Goal: Task Accomplishment & Management: Use online tool/utility

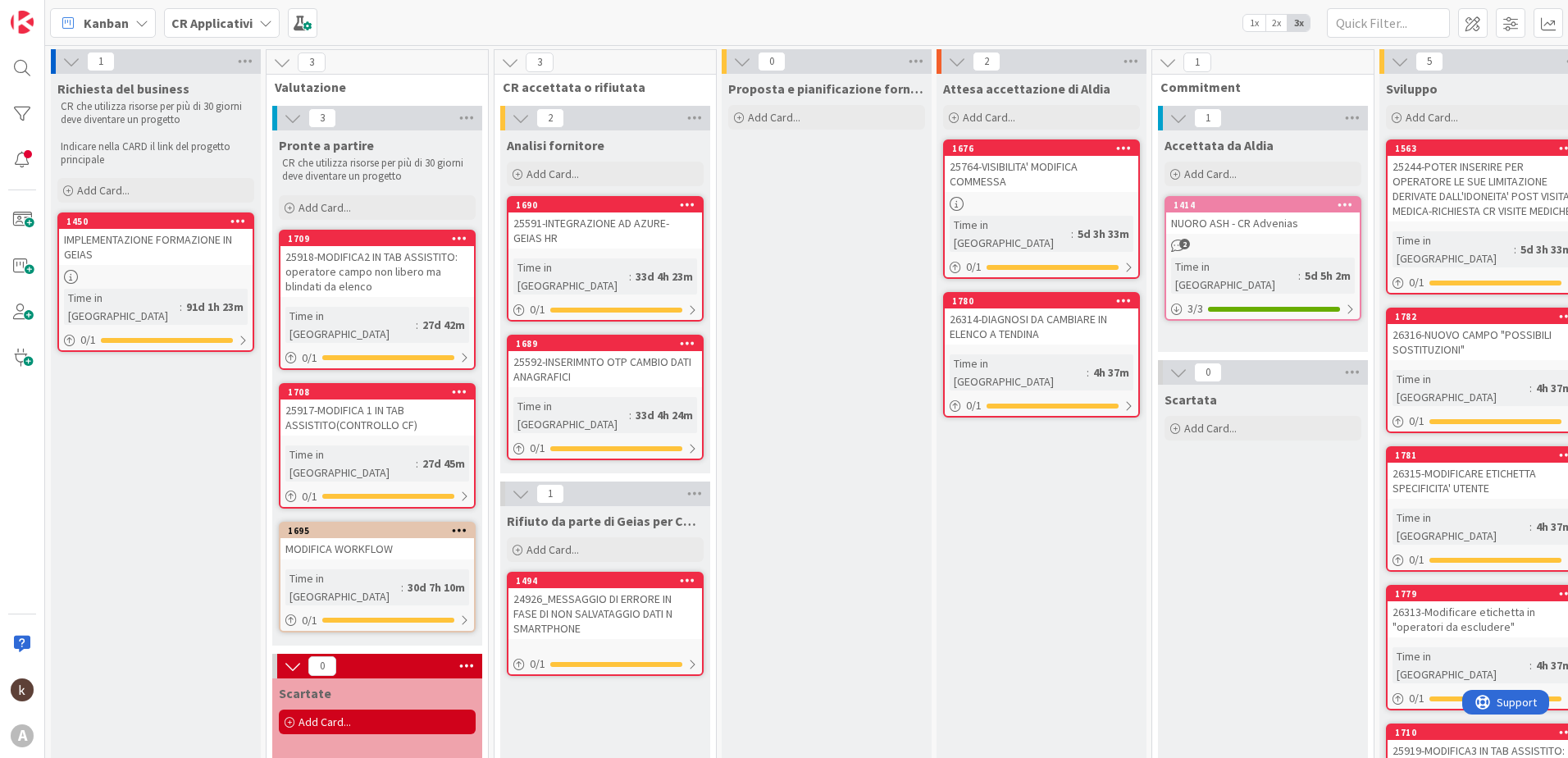
click at [205, 28] on b "CR Applicativi" at bounding box center [212, 23] width 81 height 16
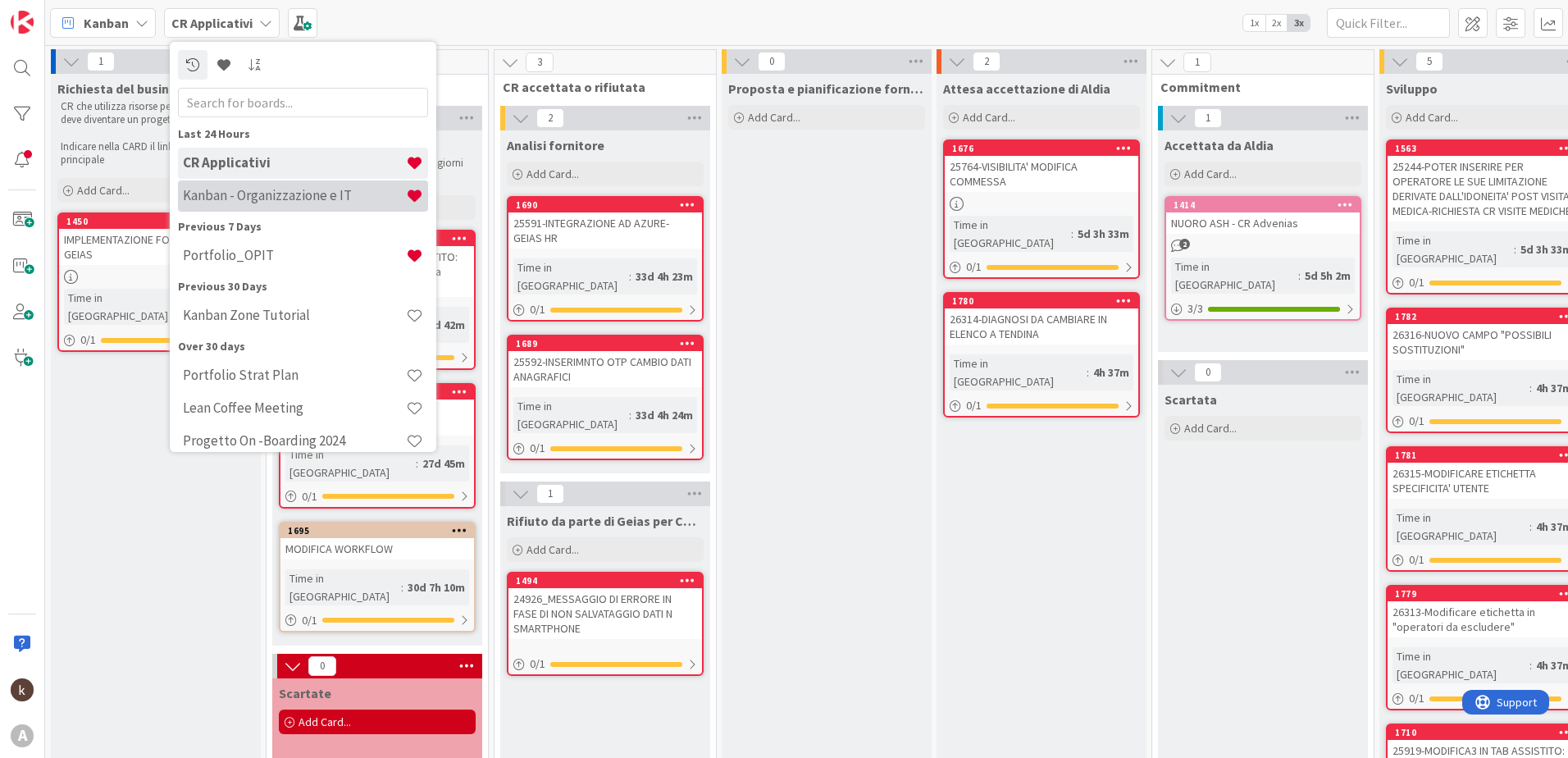
click at [214, 194] on h4 "Kanban - Organizzazione e IT" at bounding box center [294, 195] width 223 height 16
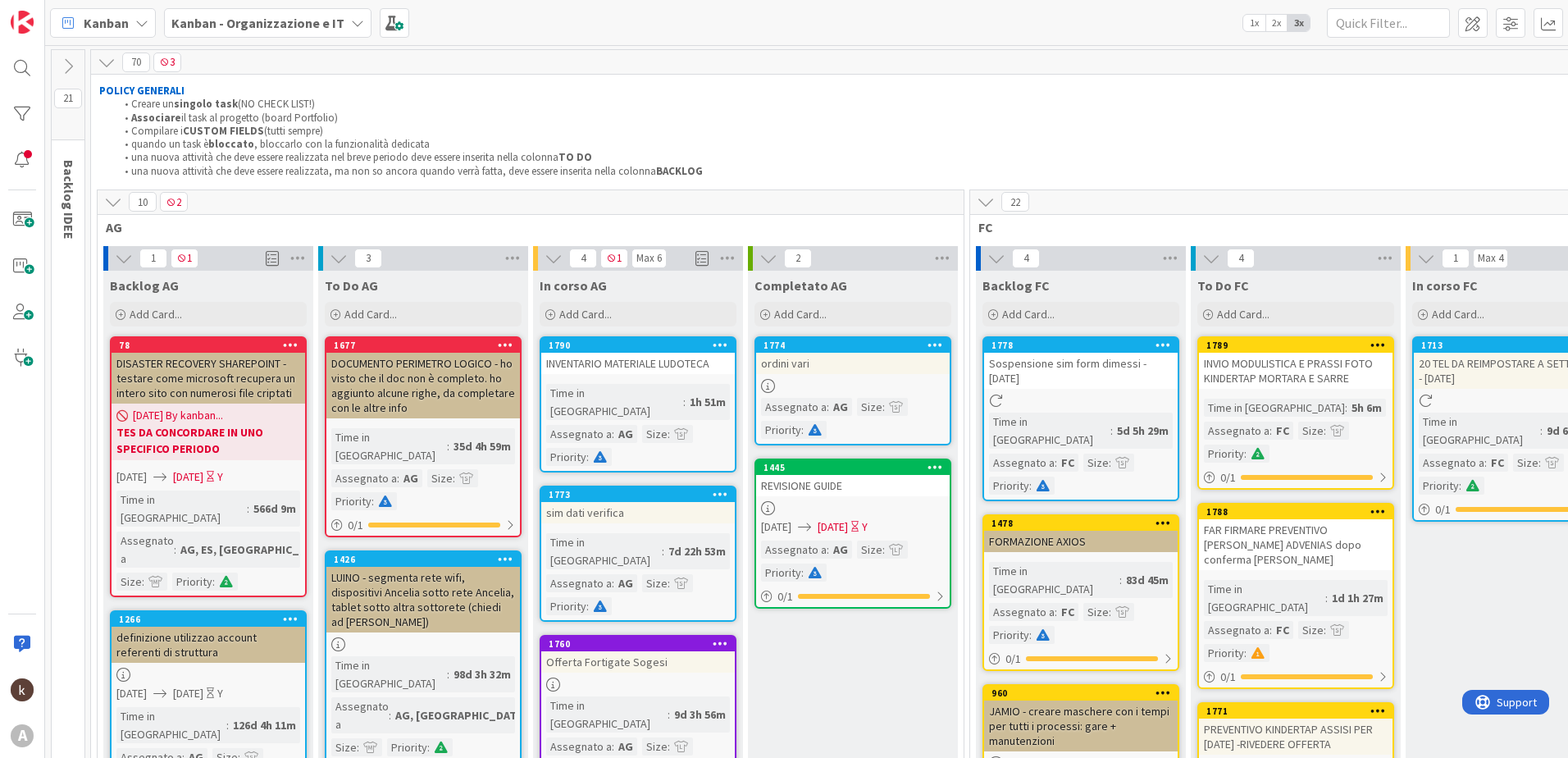
click at [107, 201] on icon at bounding box center [114, 202] width 18 height 18
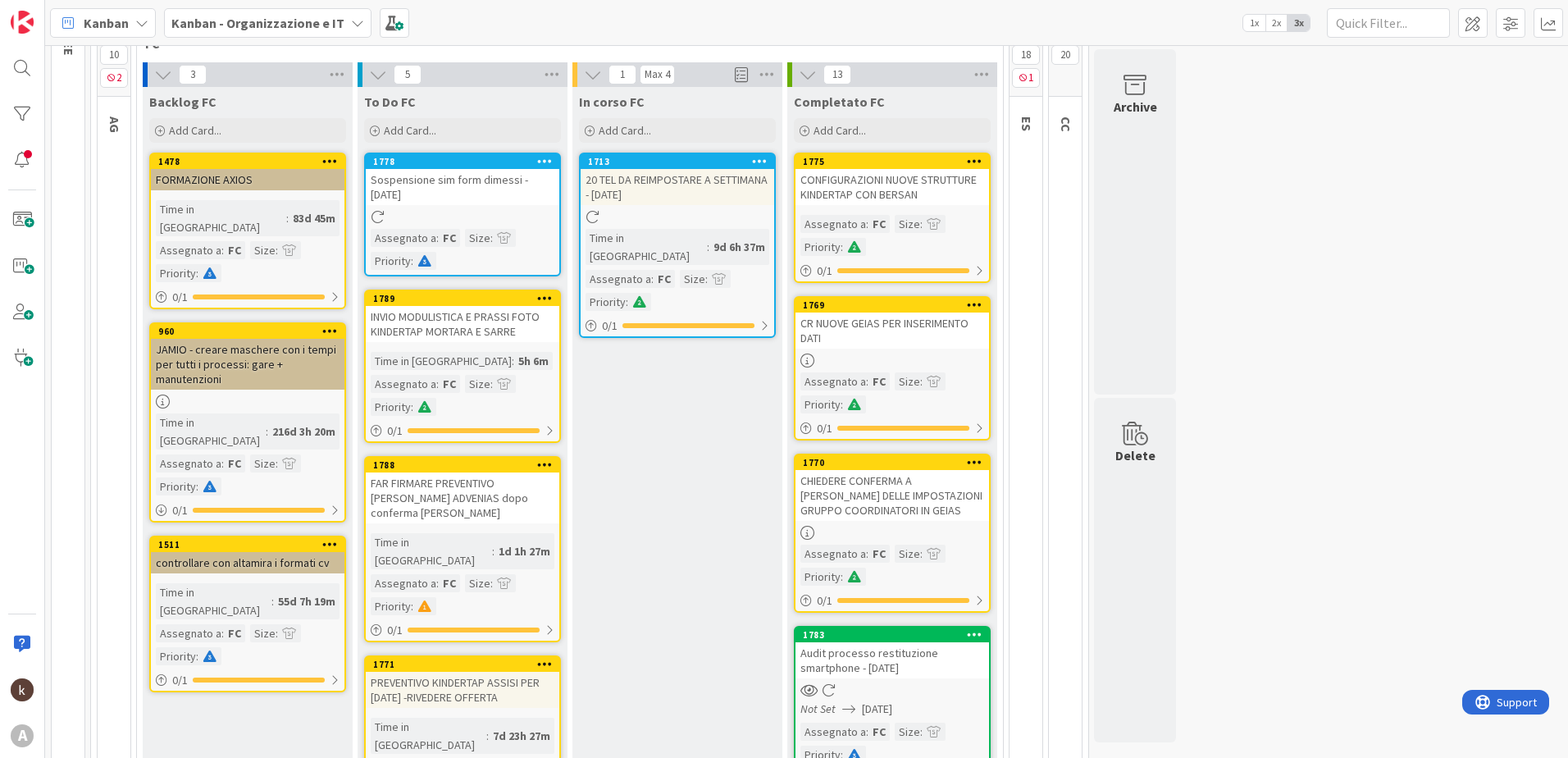
scroll to position [164, 0]
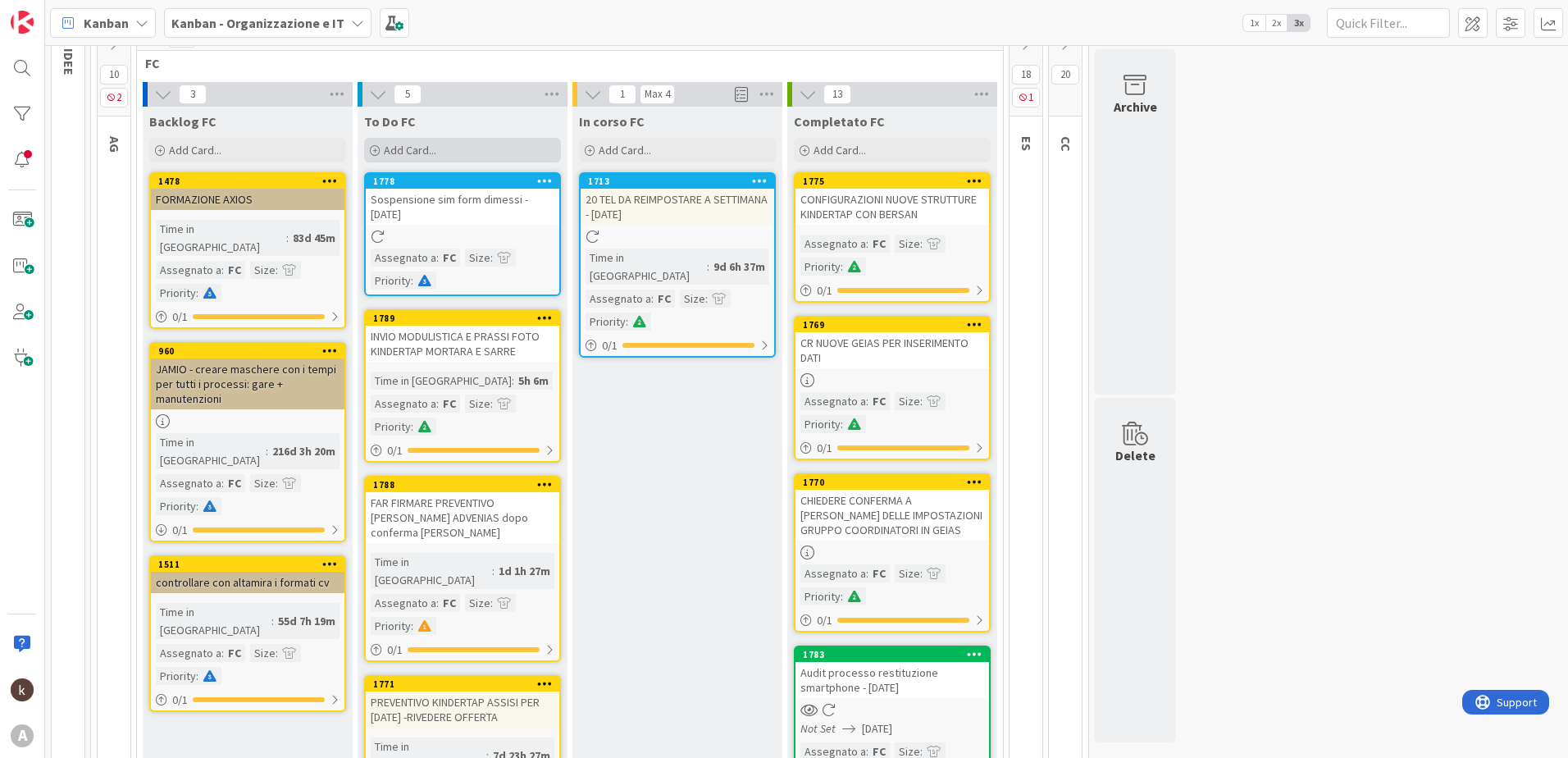
click at [419, 151] on span "Add Card..." at bounding box center [410, 150] width 53 height 15
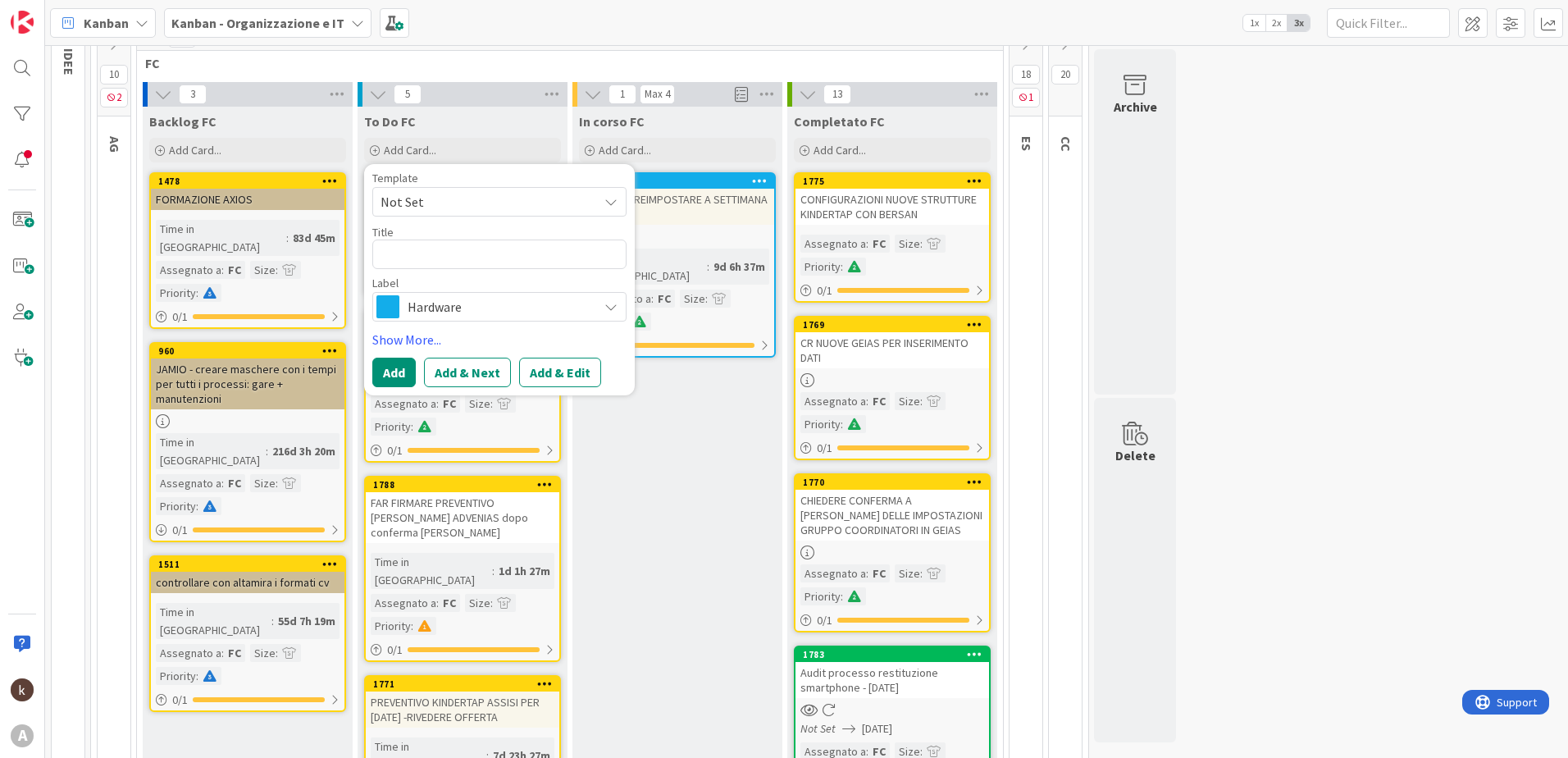
click at [473, 313] on span "Hardware" at bounding box center [498, 306] width 182 height 23
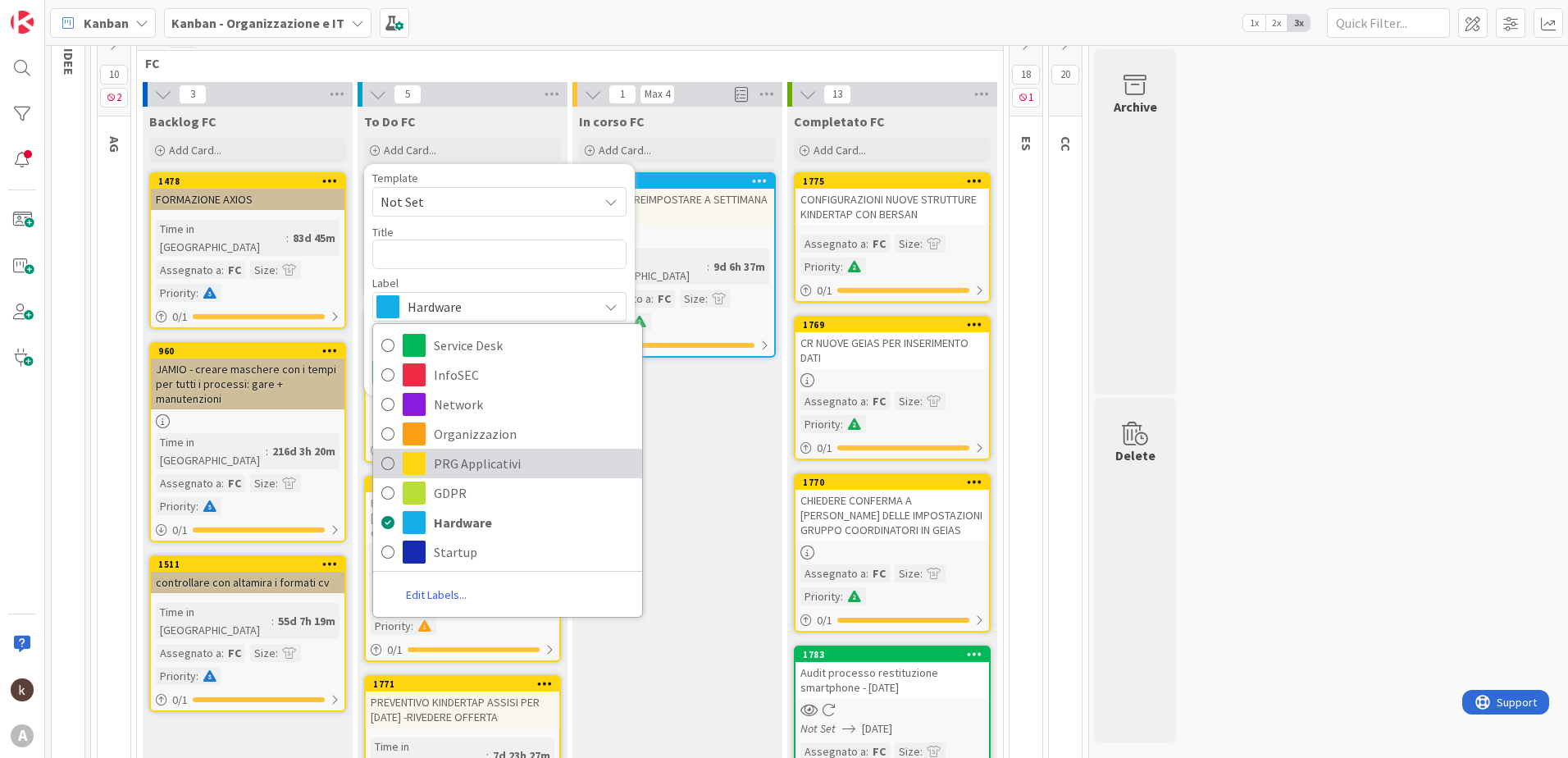
click at [484, 467] on span "PRG Applicativi" at bounding box center [534, 463] width 200 height 25
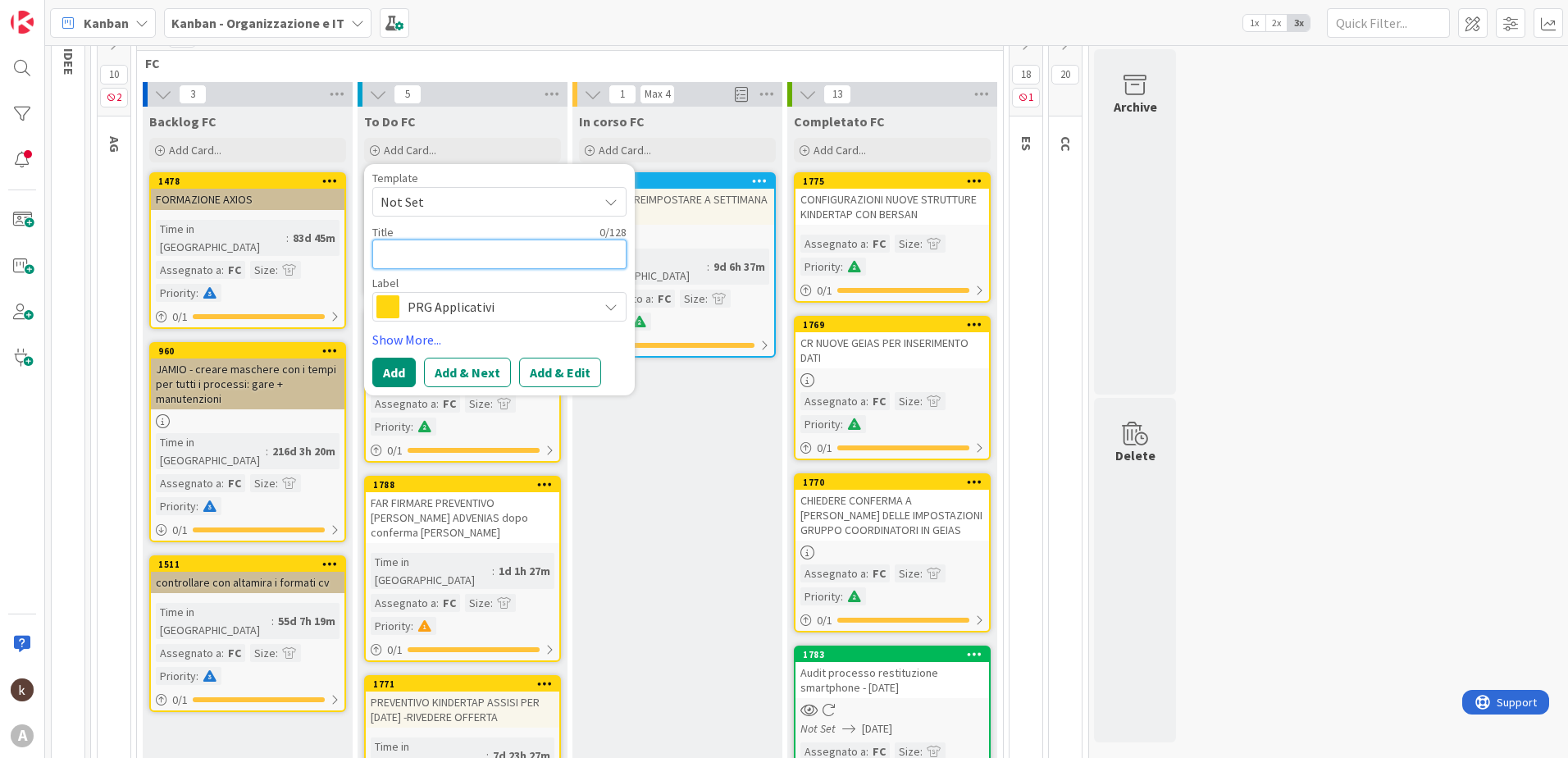
click at [448, 248] on textarea at bounding box center [500, 254] width 255 height 29
type textarea "x"
type textarea "M"
type textarea "x"
type textarea "MA"
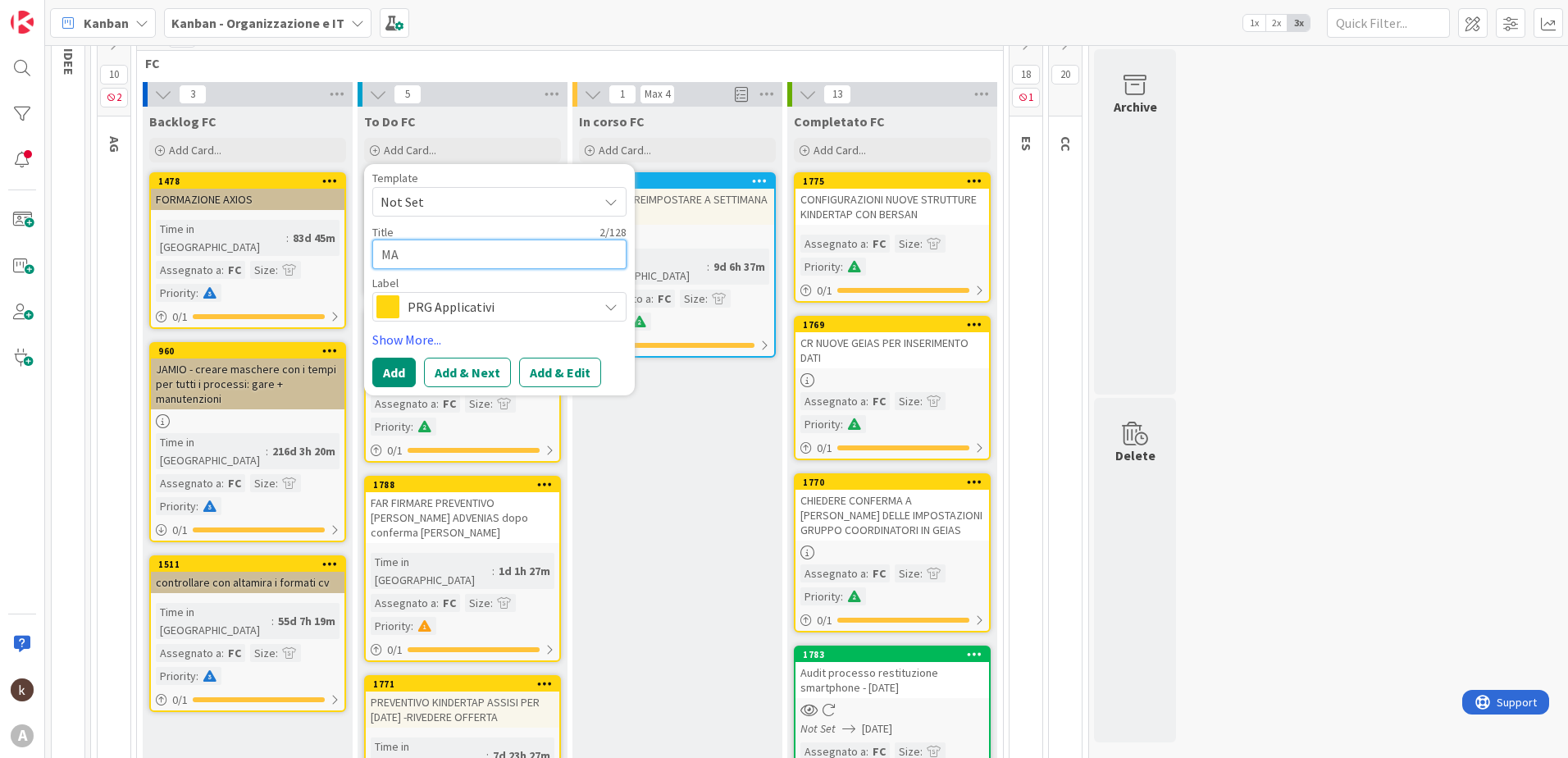
type textarea "x"
type textarea "MAI"
type textarea "x"
type textarea "MAIL"
type textarea "x"
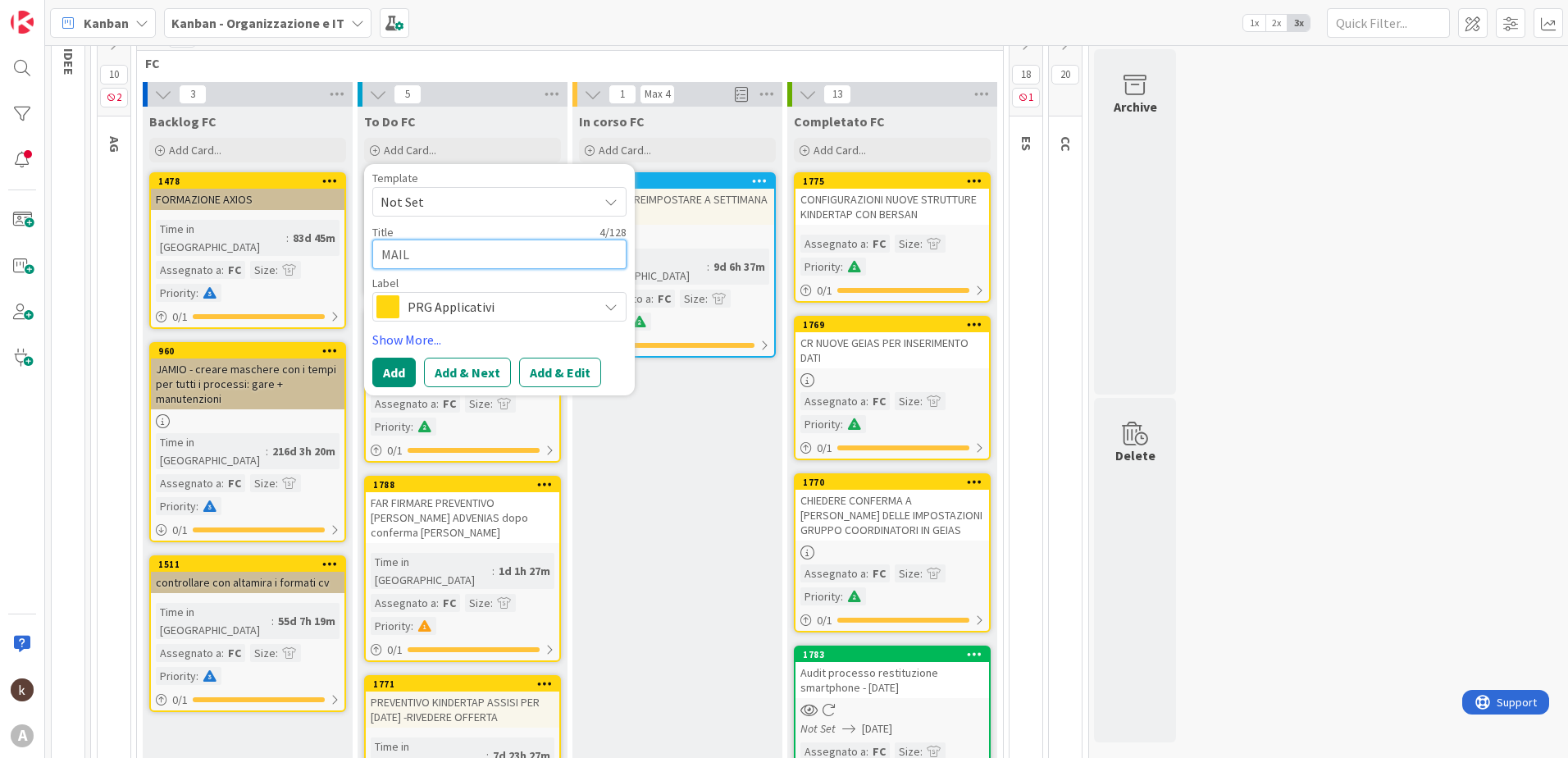
type textarea "MAIL"
type textarea "x"
type textarea "MAIL R"
type textarea "x"
type textarea "MAIL RI"
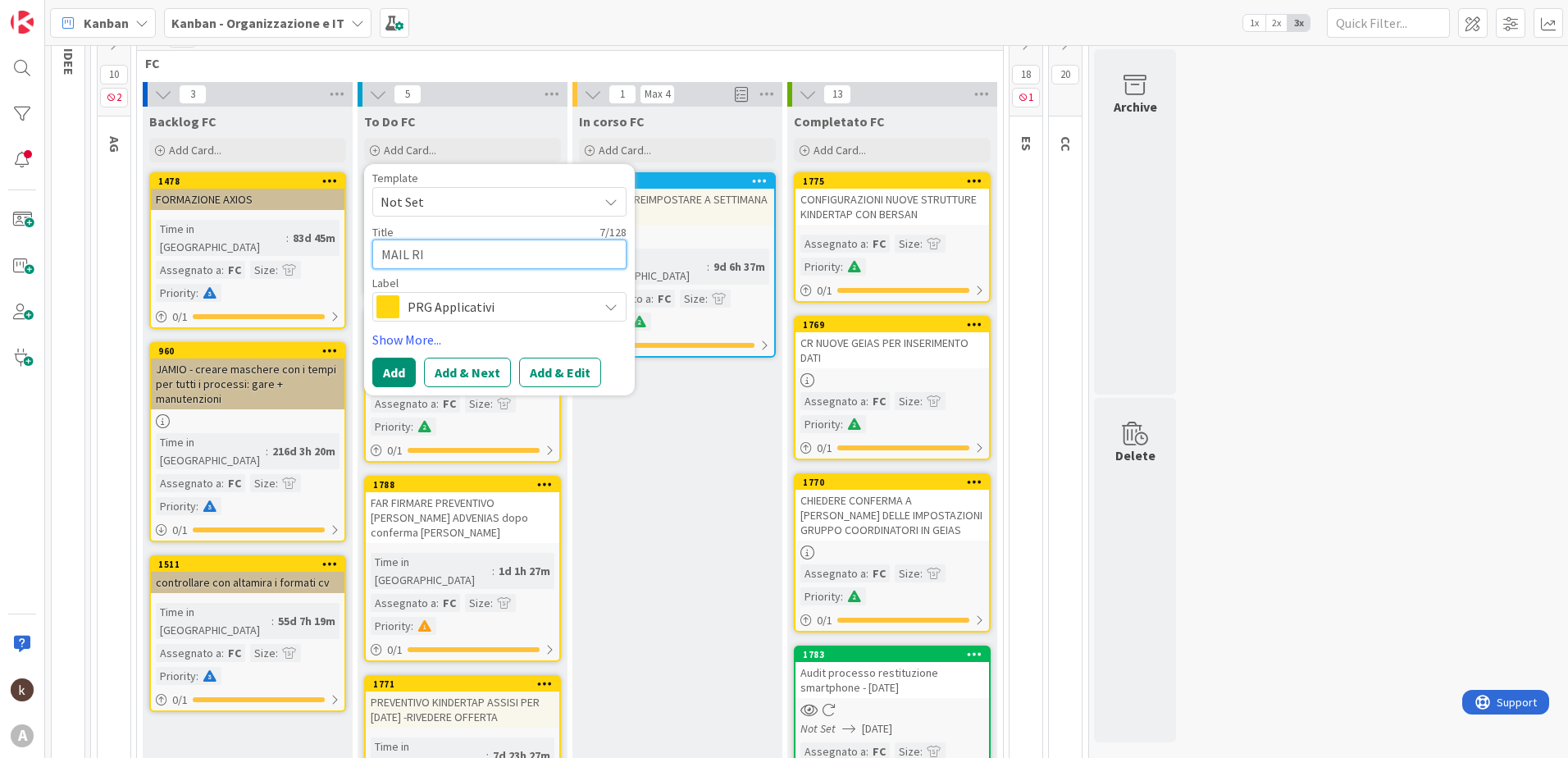
type textarea "x"
type textarea "MAIL RIS"
type textarea "x"
type textarea "MAIL RISP"
type textarea "x"
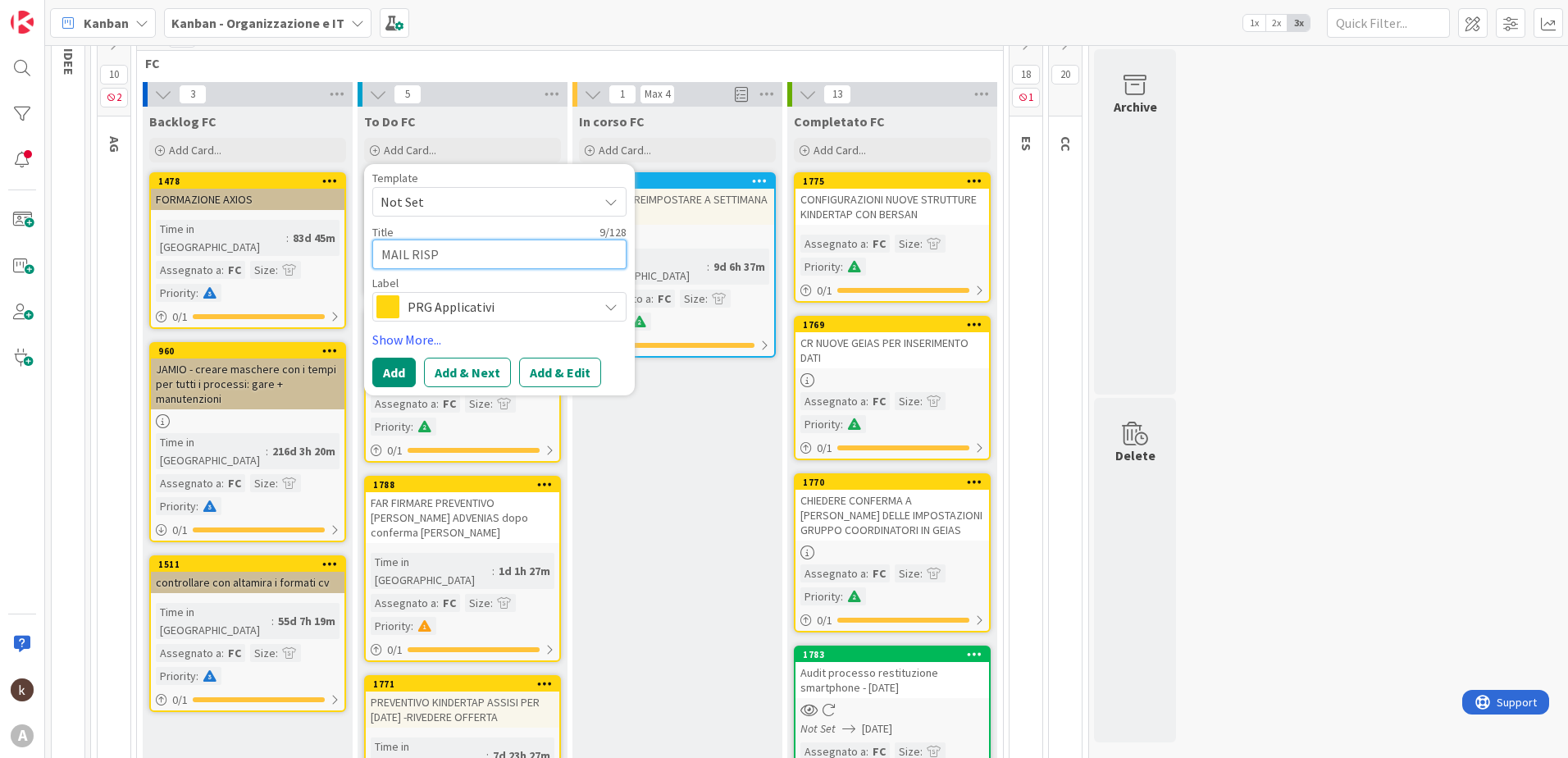
type textarea "MAIL RISPO"
type textarea "x"
type textarea "MAIL RISPOS"
type textarea "x"
type textarea "MAIL RISPOST"
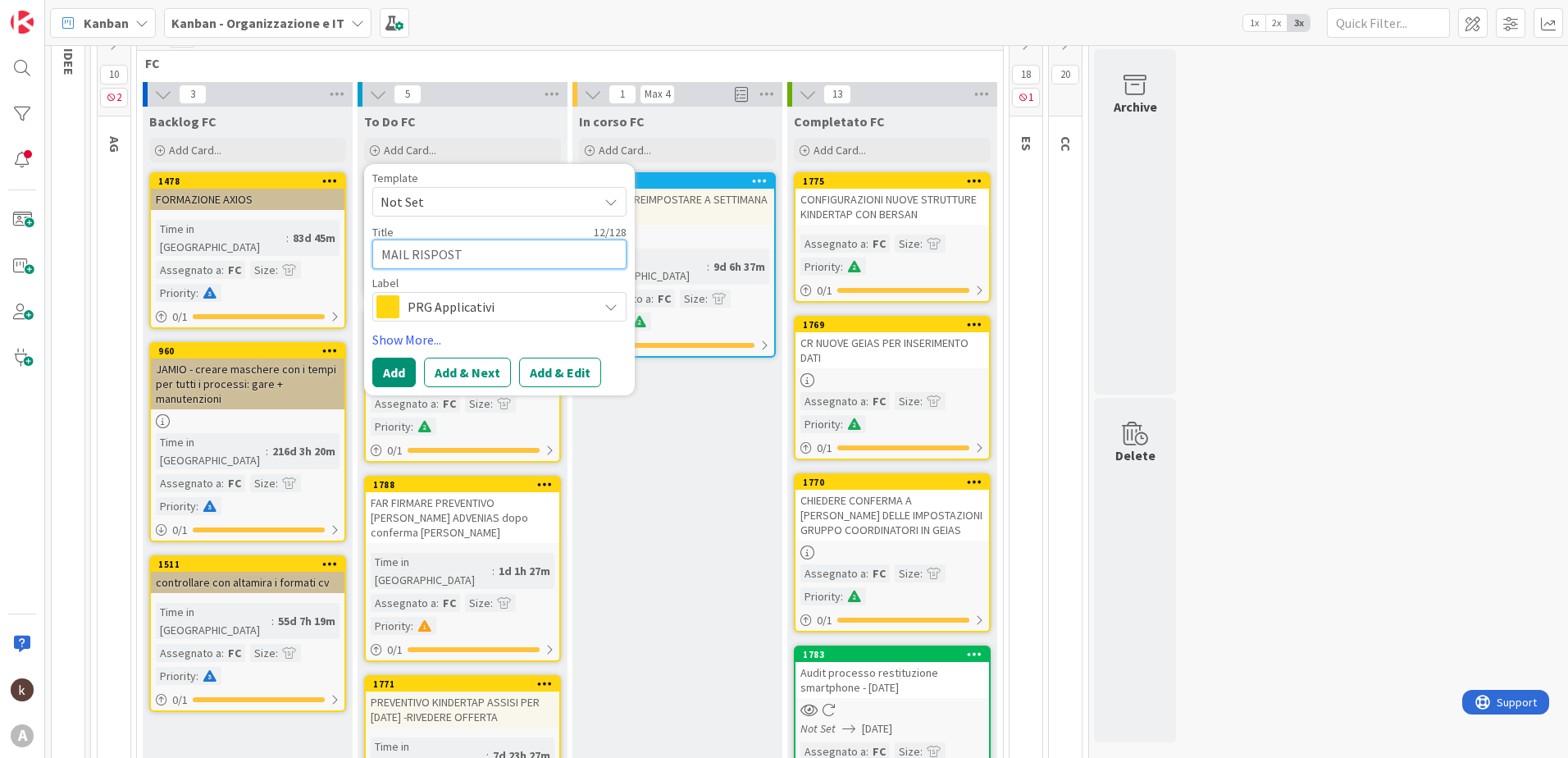
type textarea "x"
type textarea "MAIL RISPOSTA"
type textarea "x"
type textarea "MAIL RISPOSTA"
type textarea "x"
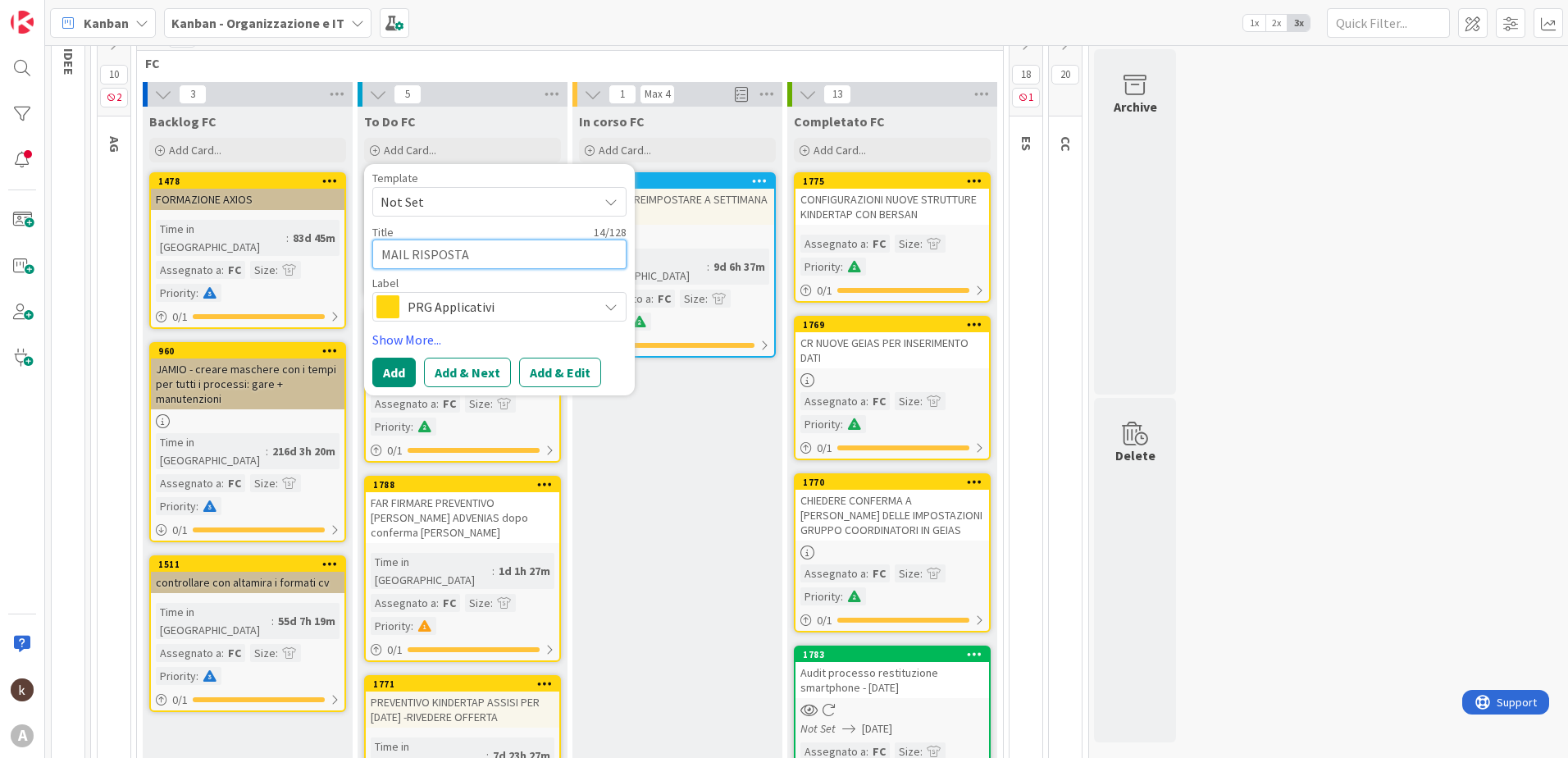
type textarea "MAIL RISPOSTA O"
type textarea "x"
type textarea "MAIL RISPOSTA OK"
type textarea "x"
type textarea "MAIL RISPOSTA OKT"
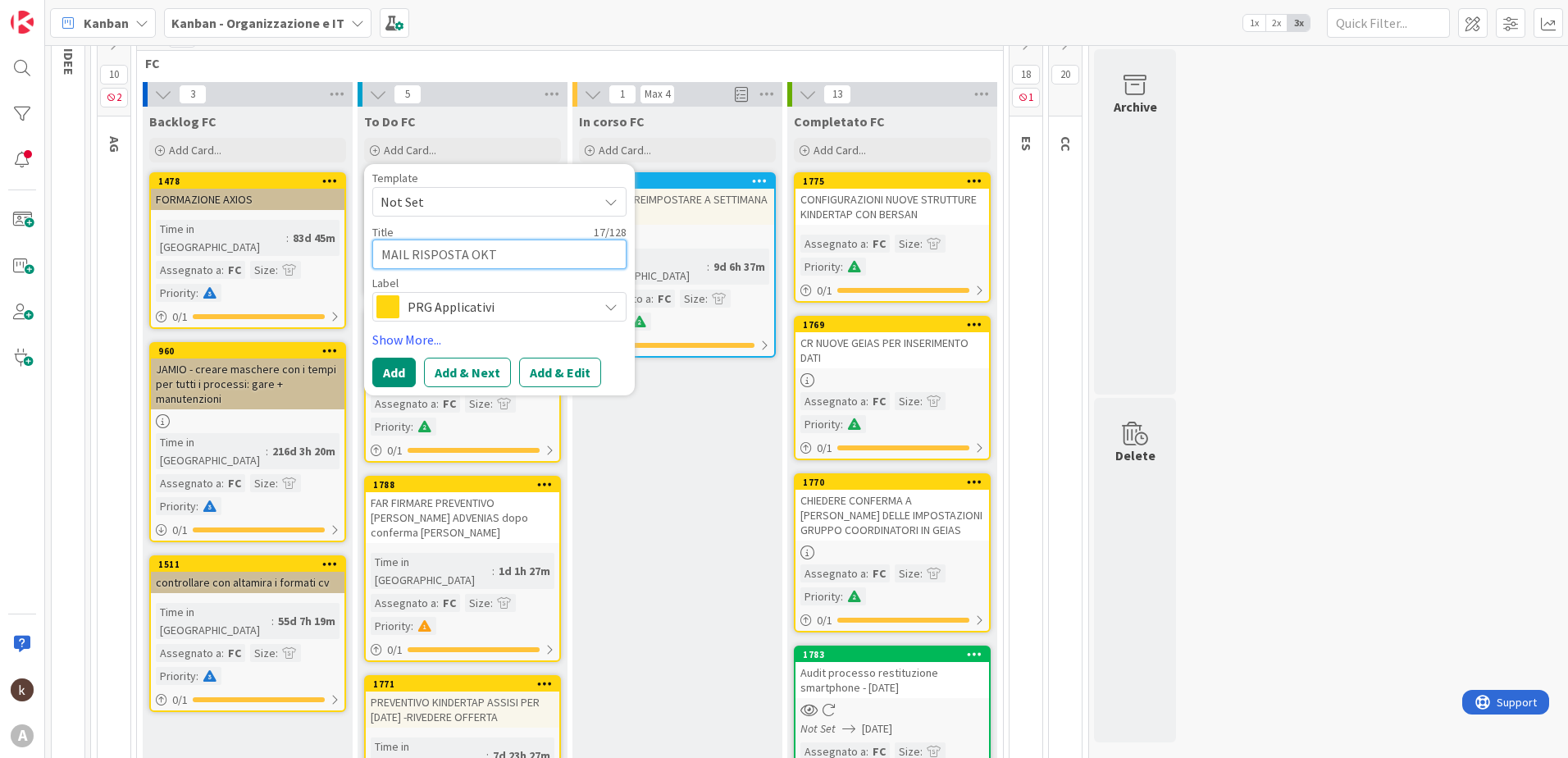
type textarea "x"
type textarea "MAIL RISPOSTA OKTE"
type textarea "x"
type textarea "MAIL RISPOSTA OKTEC"
type textarea "x"
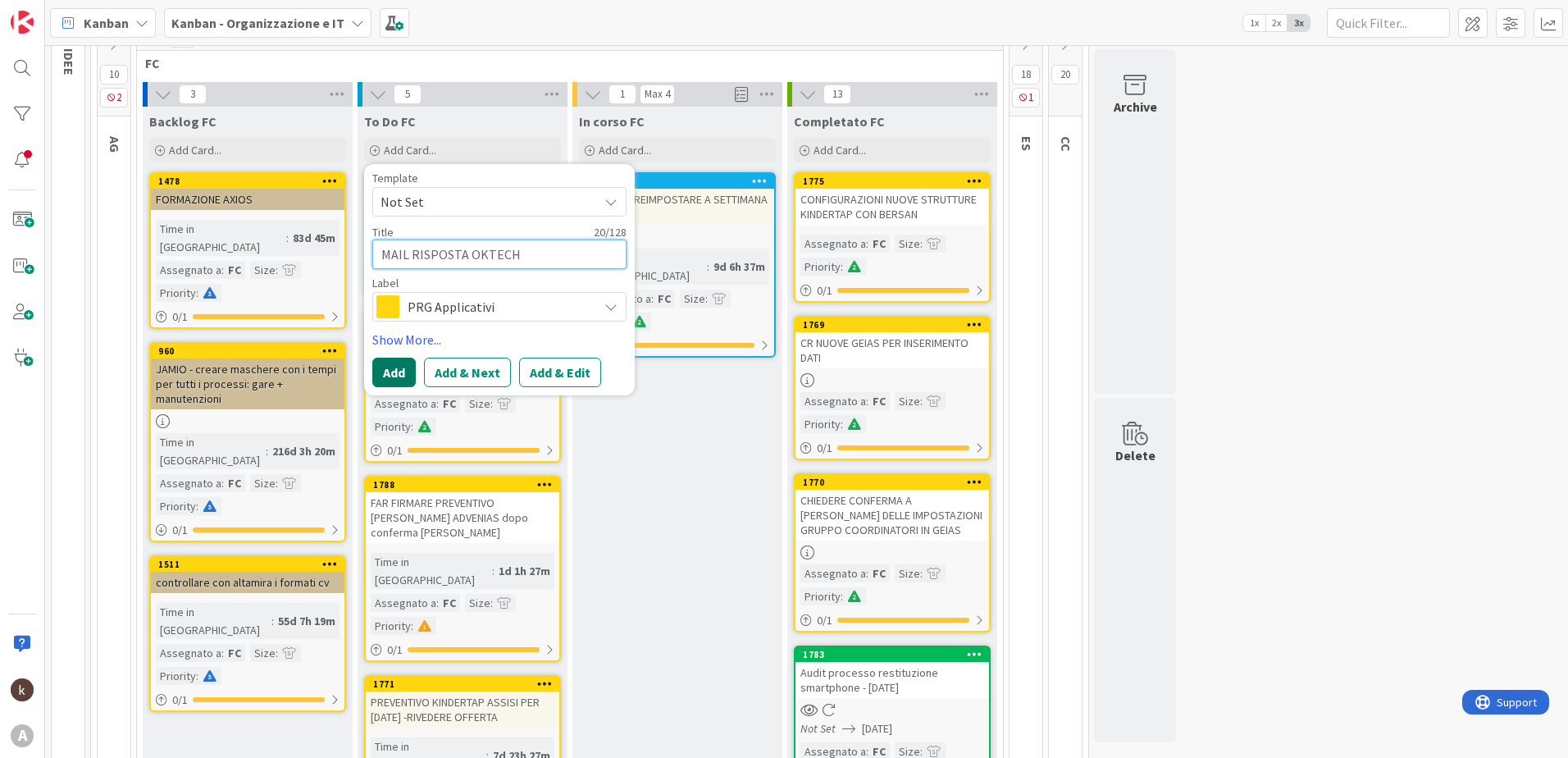
type textarea "MAIL RISPOSTA OKTECH"
click at [394, 370] on button "Add" at bounding box center [394, 372] width 44 height 29
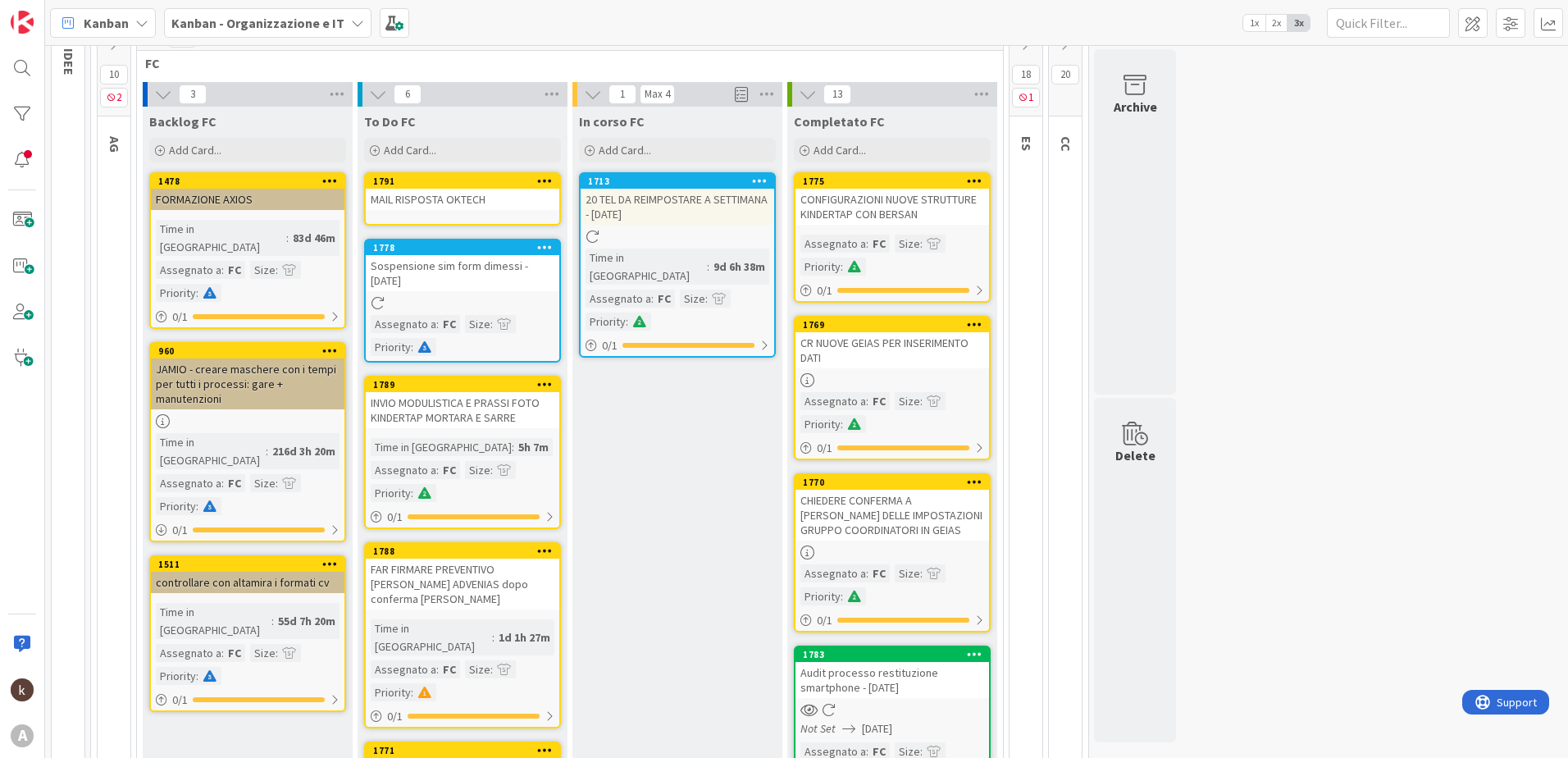
click at [404, 201] on div "MAIL RISPOSTA OKTECH" at bounding box center [462, 199] width 194 height 21
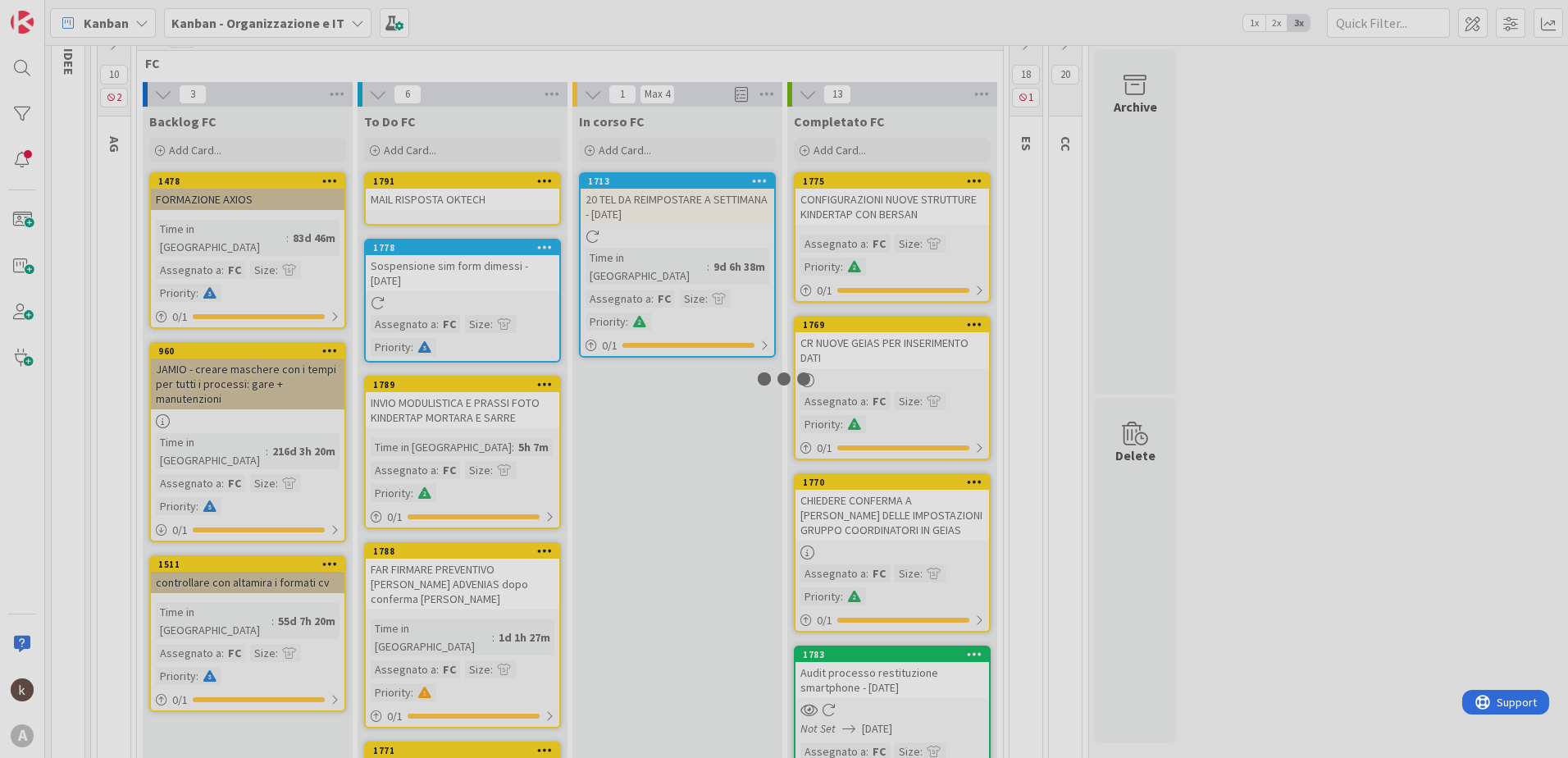
click at [404, 201] on div at bounding box center [784, 379] width 1568 height 758
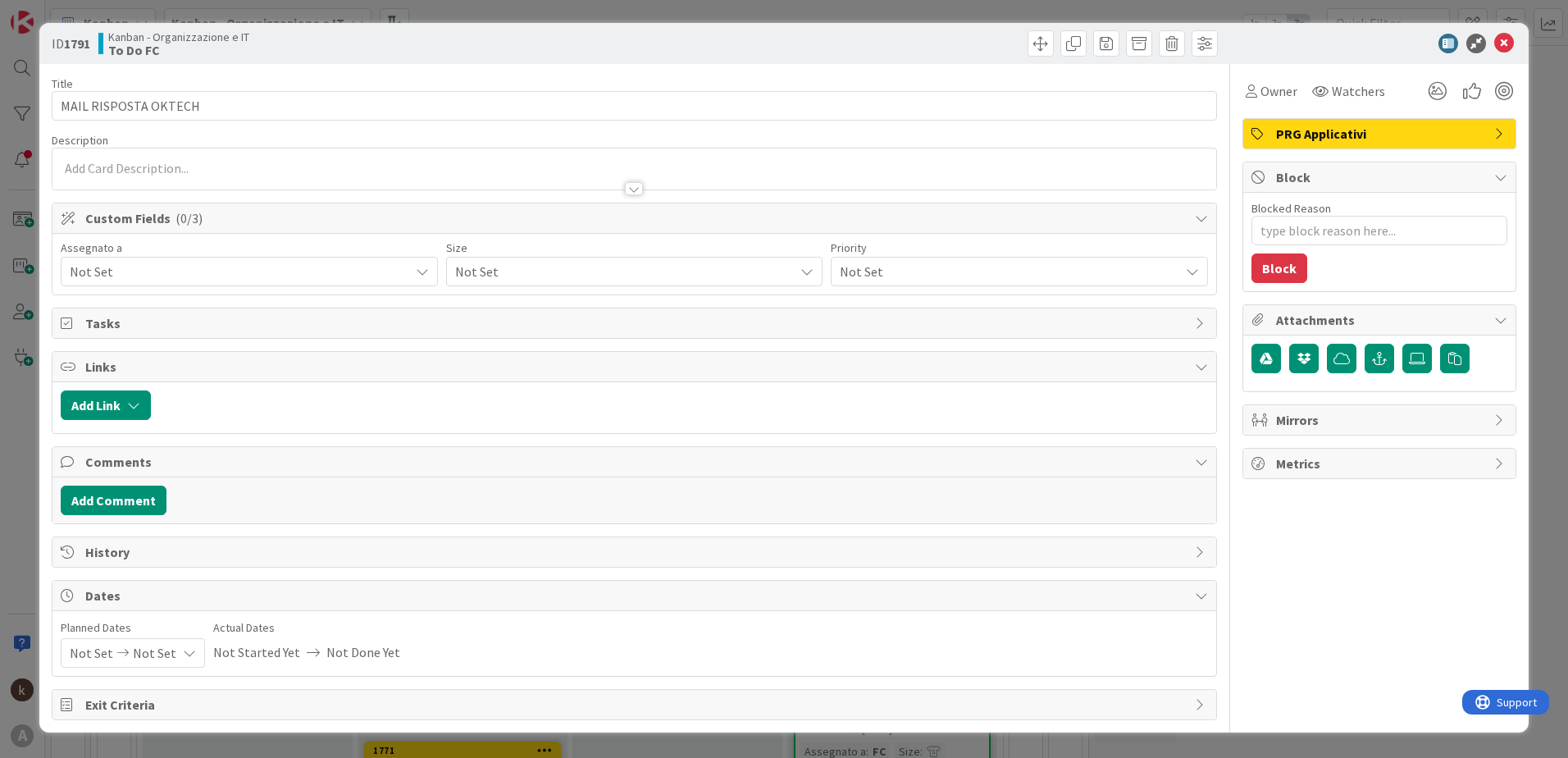
click at [421, 275] on icon at bounding box center [422, 271] width 13 height 13
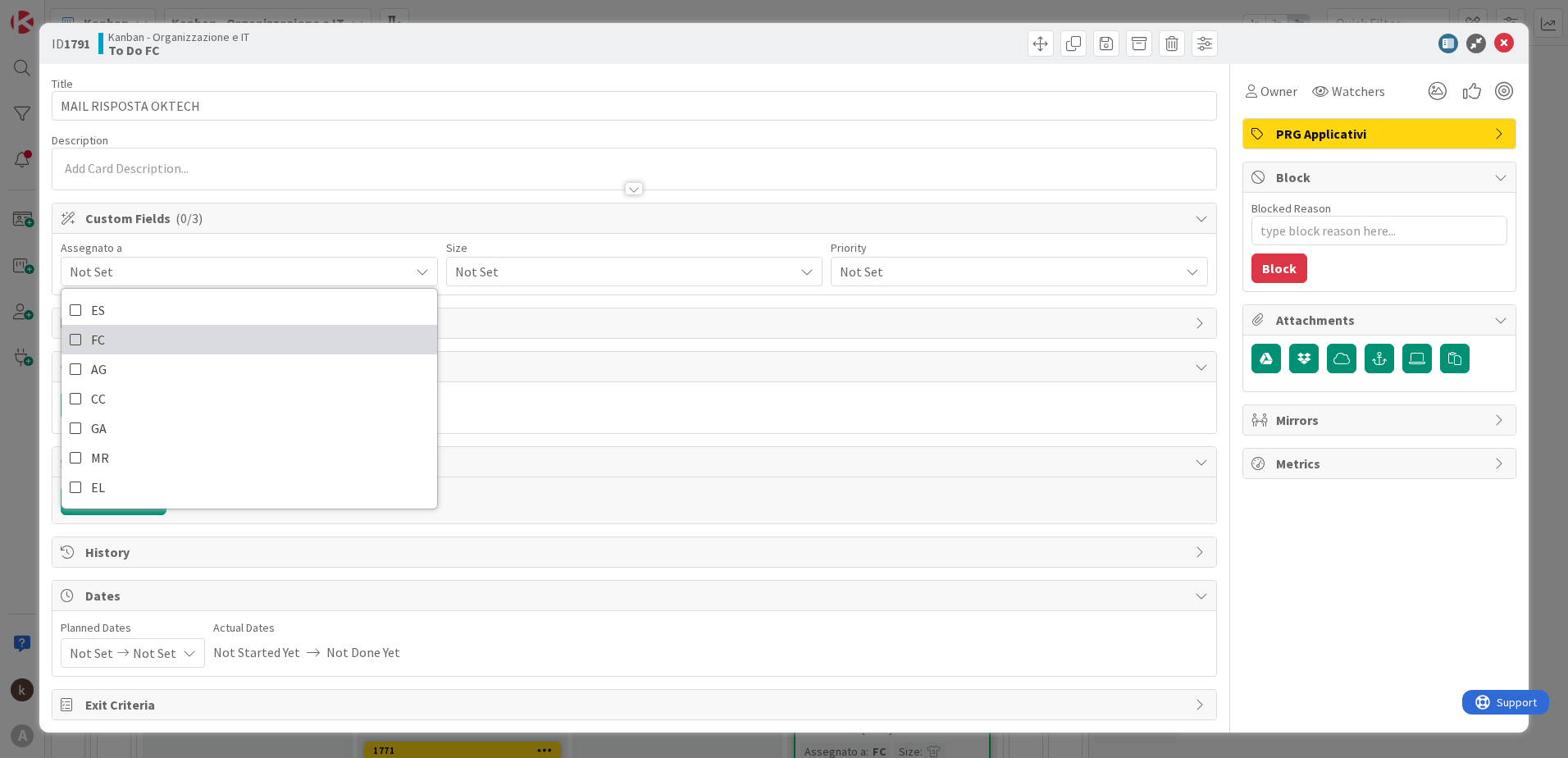
click at [160, 340] on link "FC" at bounding box center [249, 339] width 375 height 29
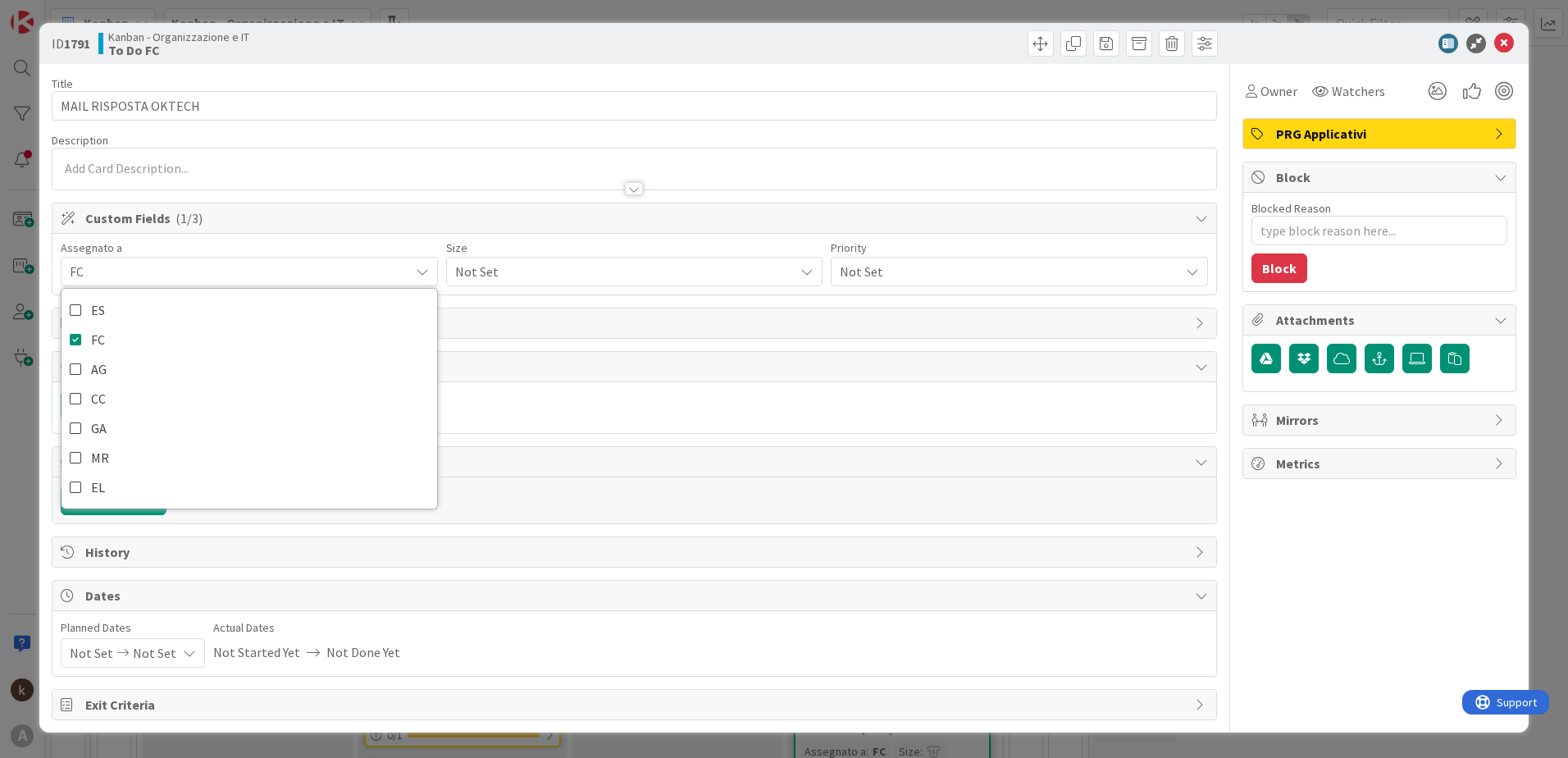
click at [495, 272] on span "Not Set" at bounding box center [621, 271] width 332 height 23
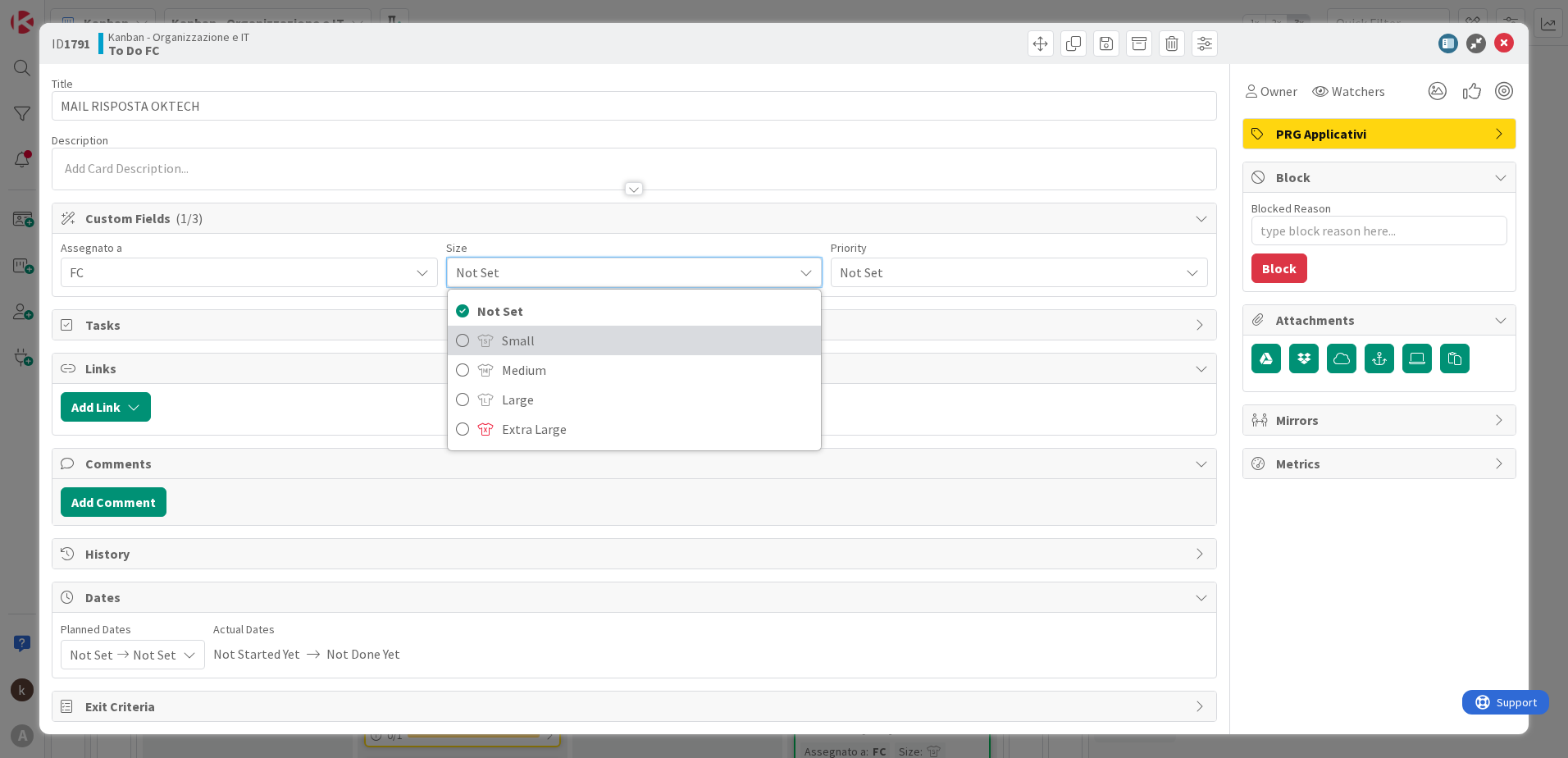
click at [489, 340] on span at bounding box center [485, 340] width 16 height 13
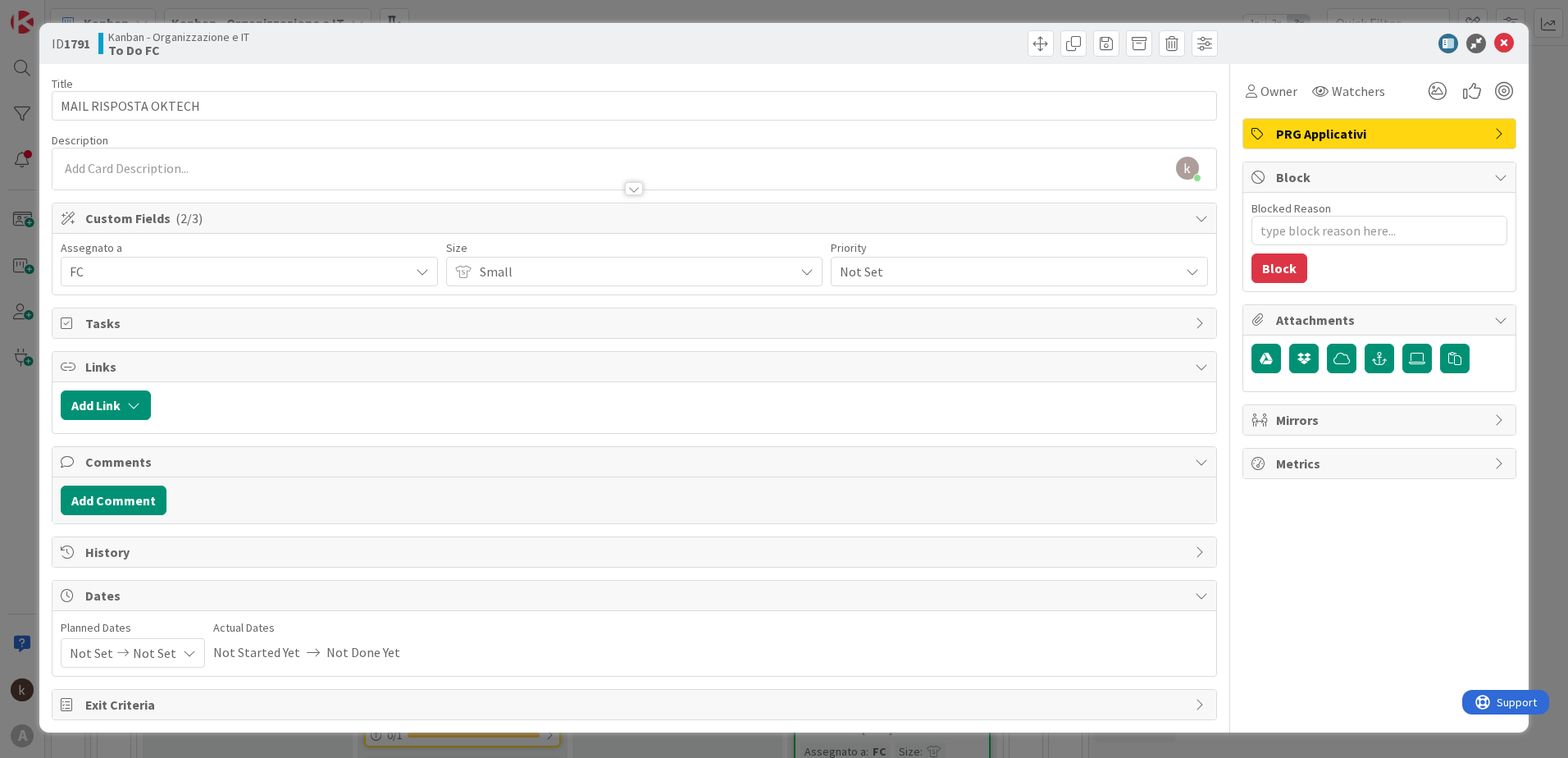
click at [866, 273] on span "Not Set" at bounding box center [1005, 271] width 332 height 23
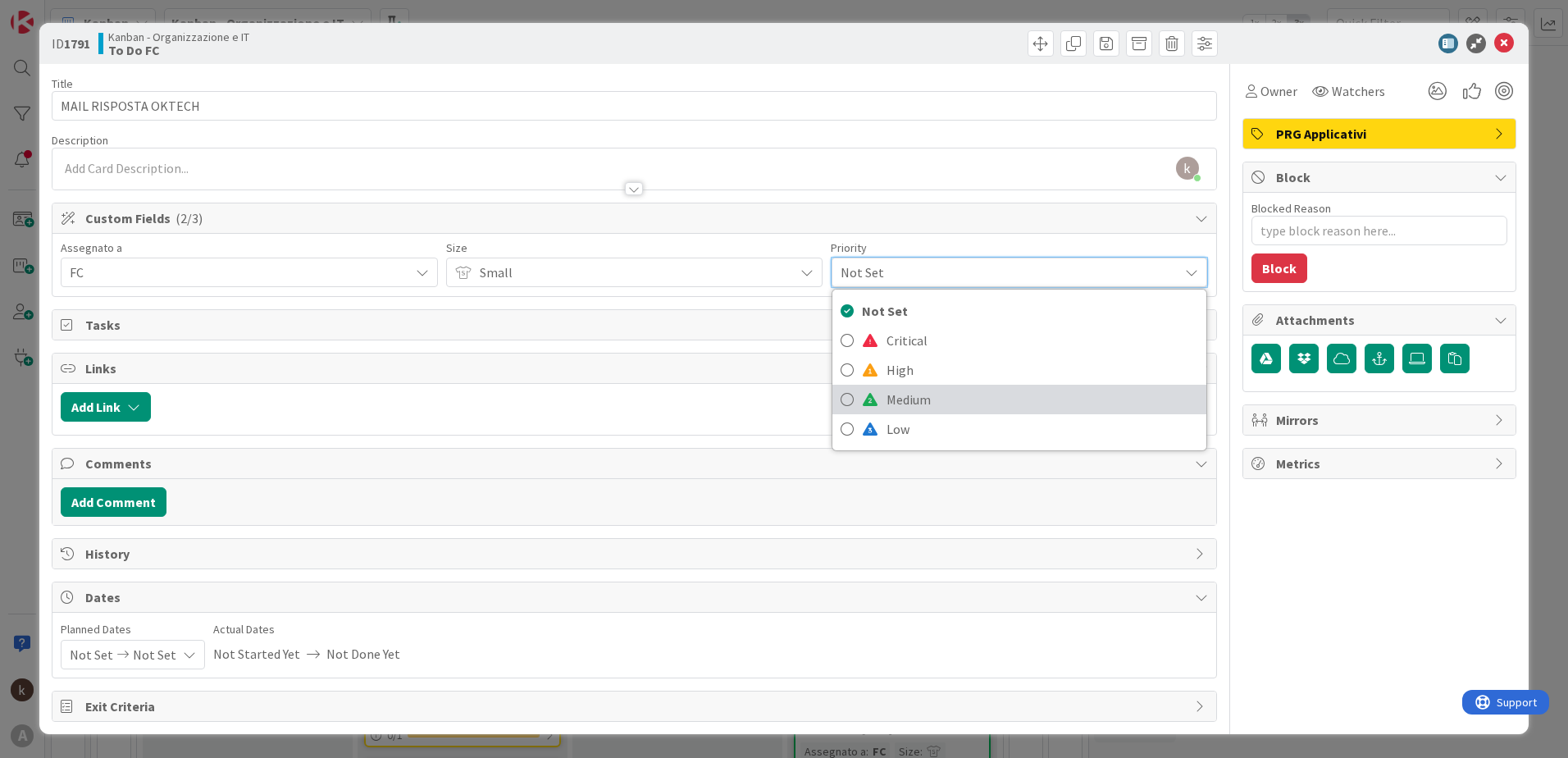
click at [891, 404] on span "Medium" at bounding box center [1042, 399] width 312 height 25
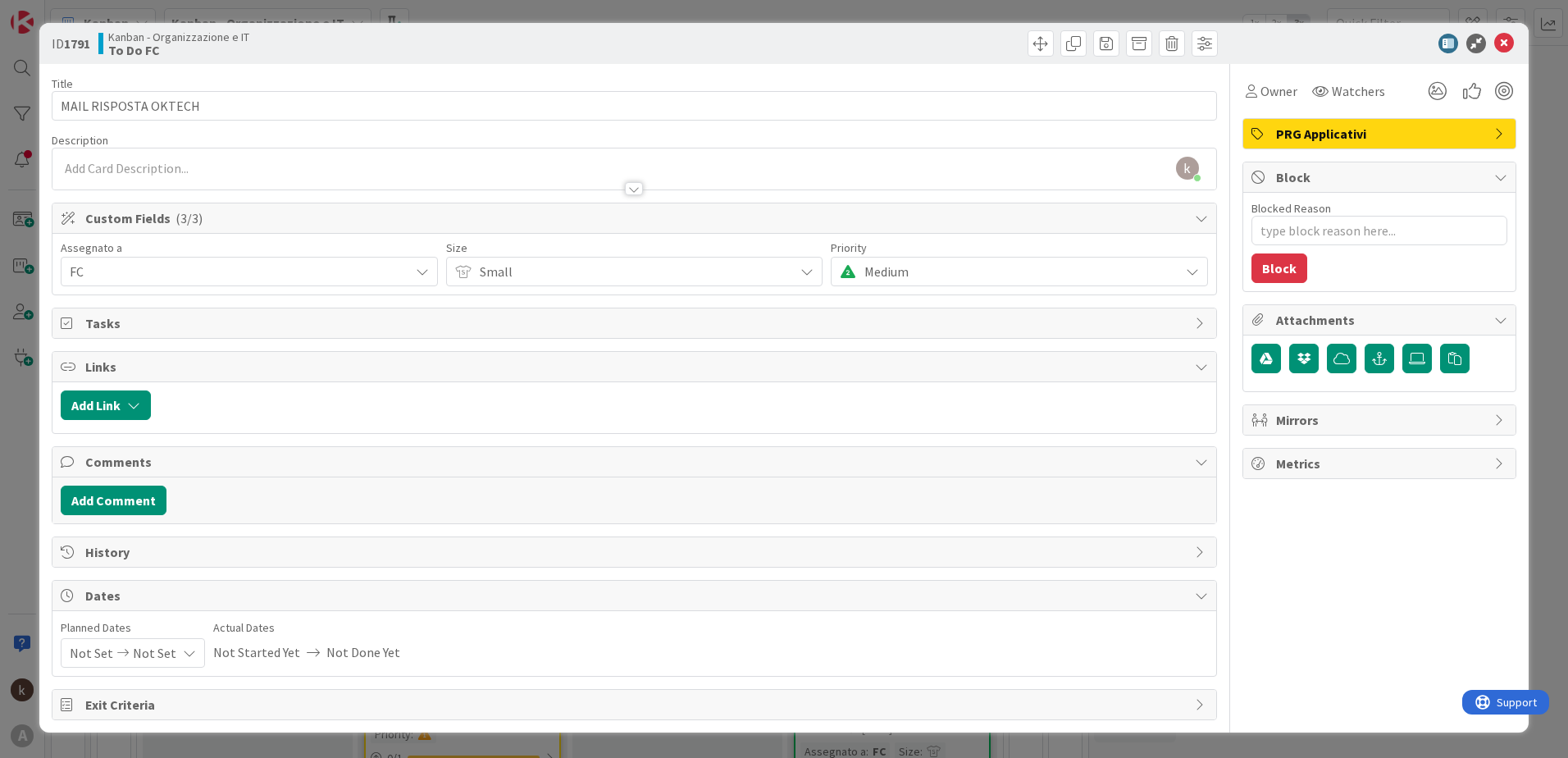
type textarea "x"
click at [140, 408] on icon "button" at bounding box center [134, 405] width 13 height 13
click at [150, 498] on span "Current Board" at bounding box center [170, 506] width 184 height 23
click at [172, 592] on div "Current Board All Boards" at bounding box center [192, 560] width 246 height 74
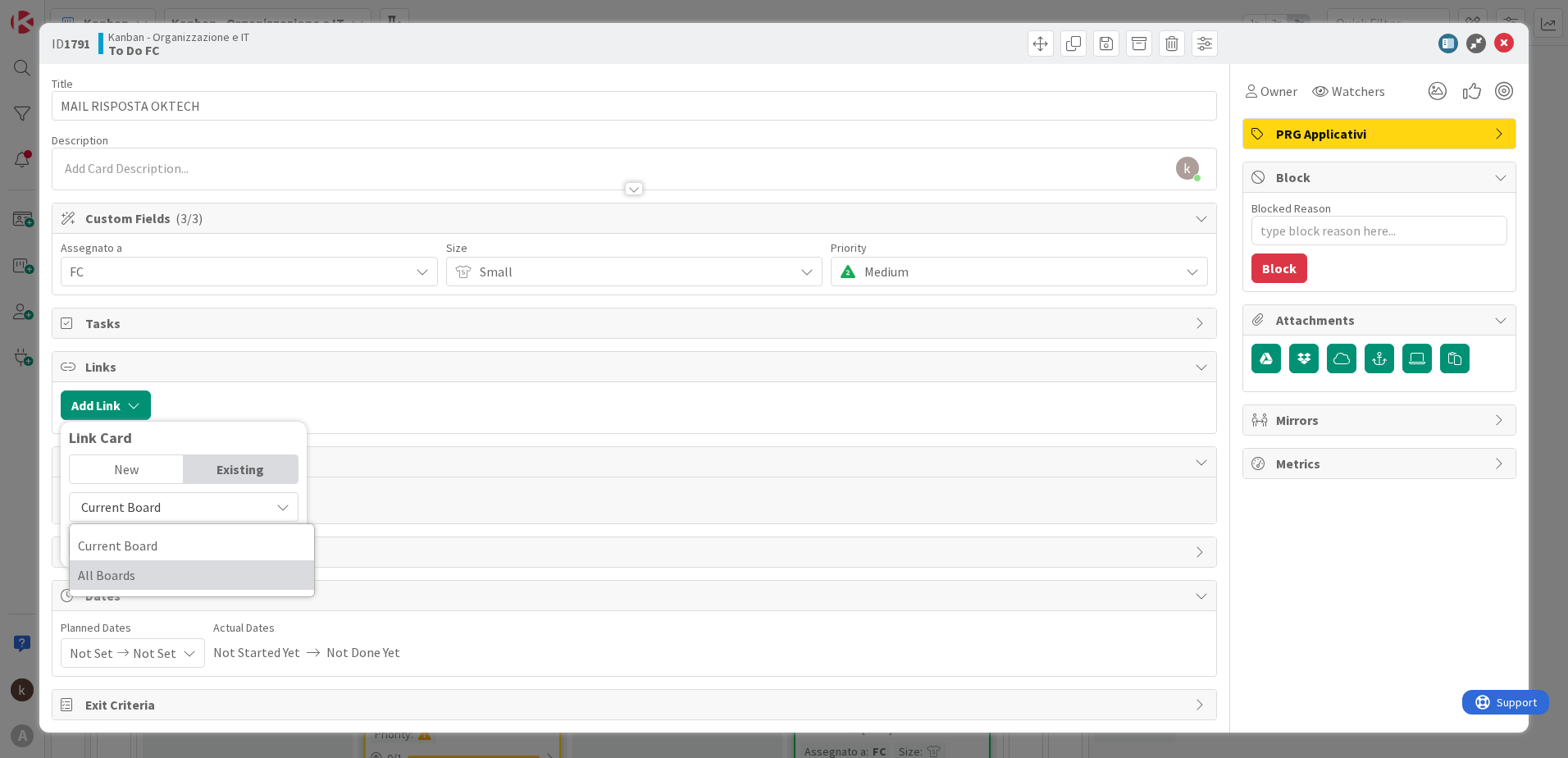
click at [165, 566] on span "All Boards" at bounding box center [192, 574] width 228 height 25
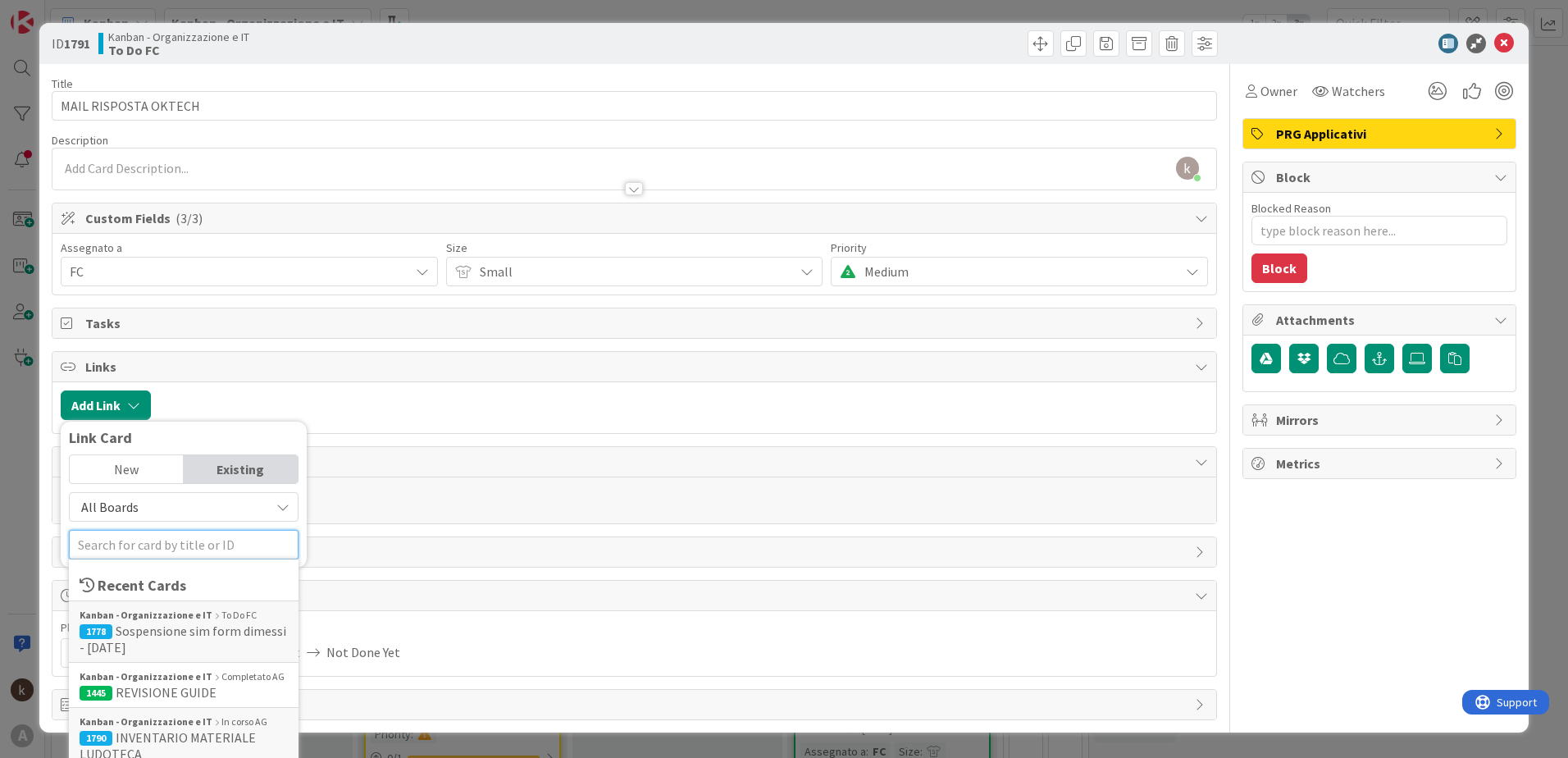
click at [165, 541] on input "text" at bounding box center [184, 544] width 230 height 29
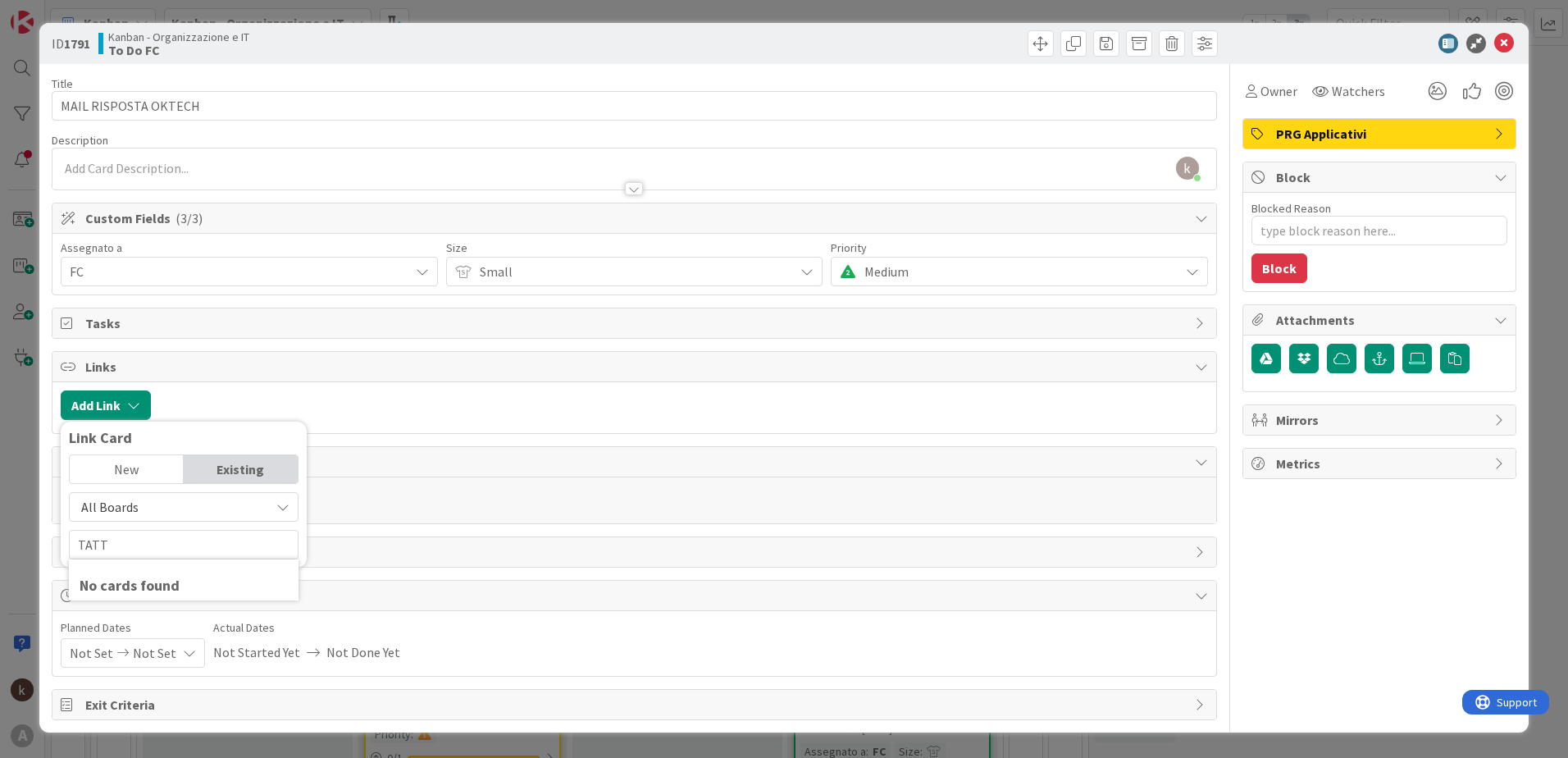
click at [149, 516] on span "All Boards" at bounding box center [170, 506] width 184 height 23
click at [149, 570] on span "All Boards" at bounding box center [192, 574] width 228 height 25
click at [137, 548] on input "TATT" at bounding box center [184, 544] width 230 height 29
click at [155, 507] on span "All Boards" at bounding box center [170, 506] width 184 height 23
click at [147, 572] on span "All Boards" at bounding box center [192, 574] width 228 height 25
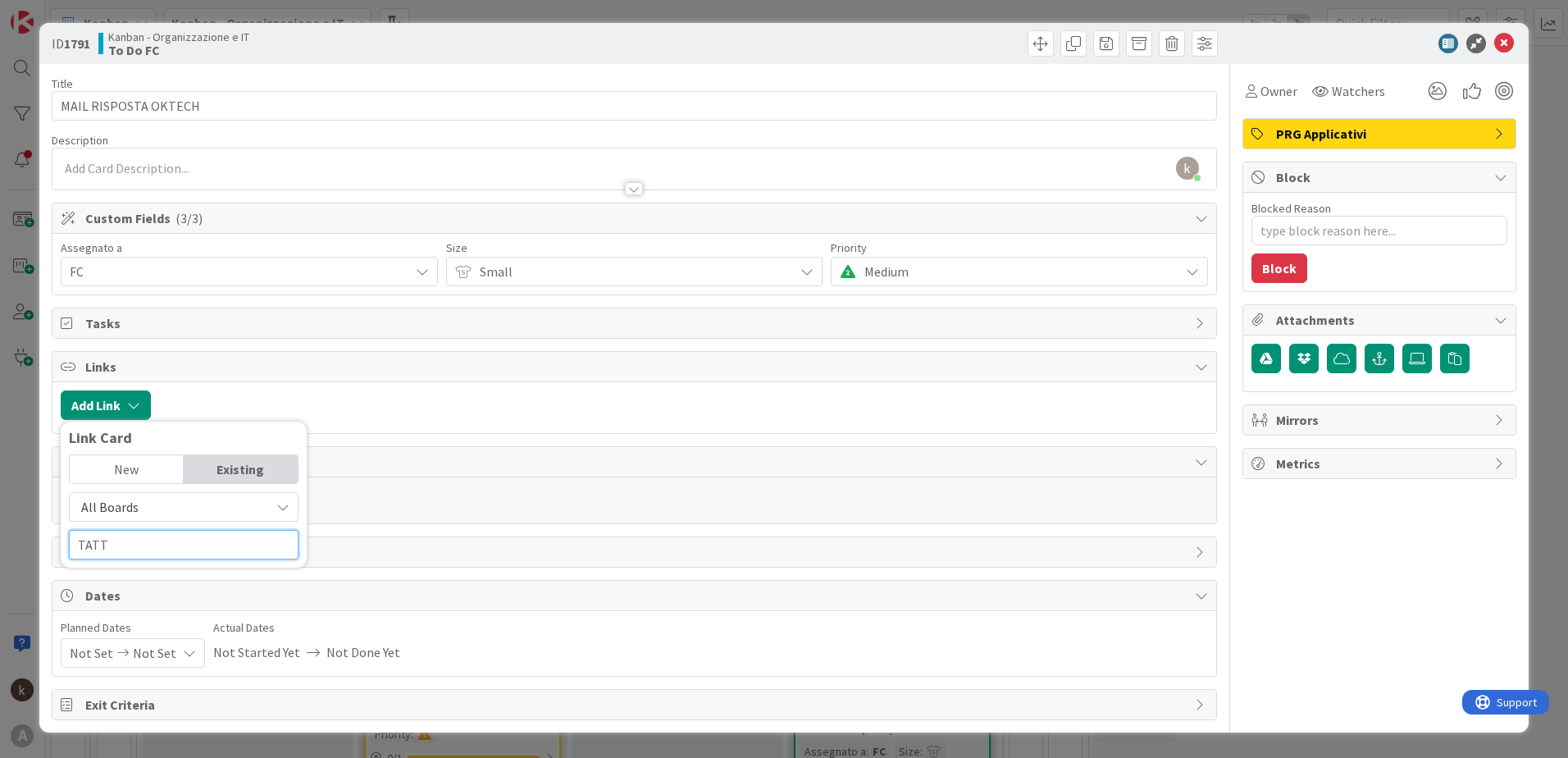
click at [134, 552] on input "TATT" at bounding box center [184, 544] width 230 height 29
click at [142, 512] on span "All Boards" at bounding box center [170, 506] width 184 height 23
click at [145, 539] on span "Current Board" at bounding box center [192, 544] width 228 height 25
click at [164, 506] on span "Current Board" at bounding box center [170, 506] width 184 height 23
click at [162, 573] on span "All Boards" at bounding box center [192, 574] width 228 height 25
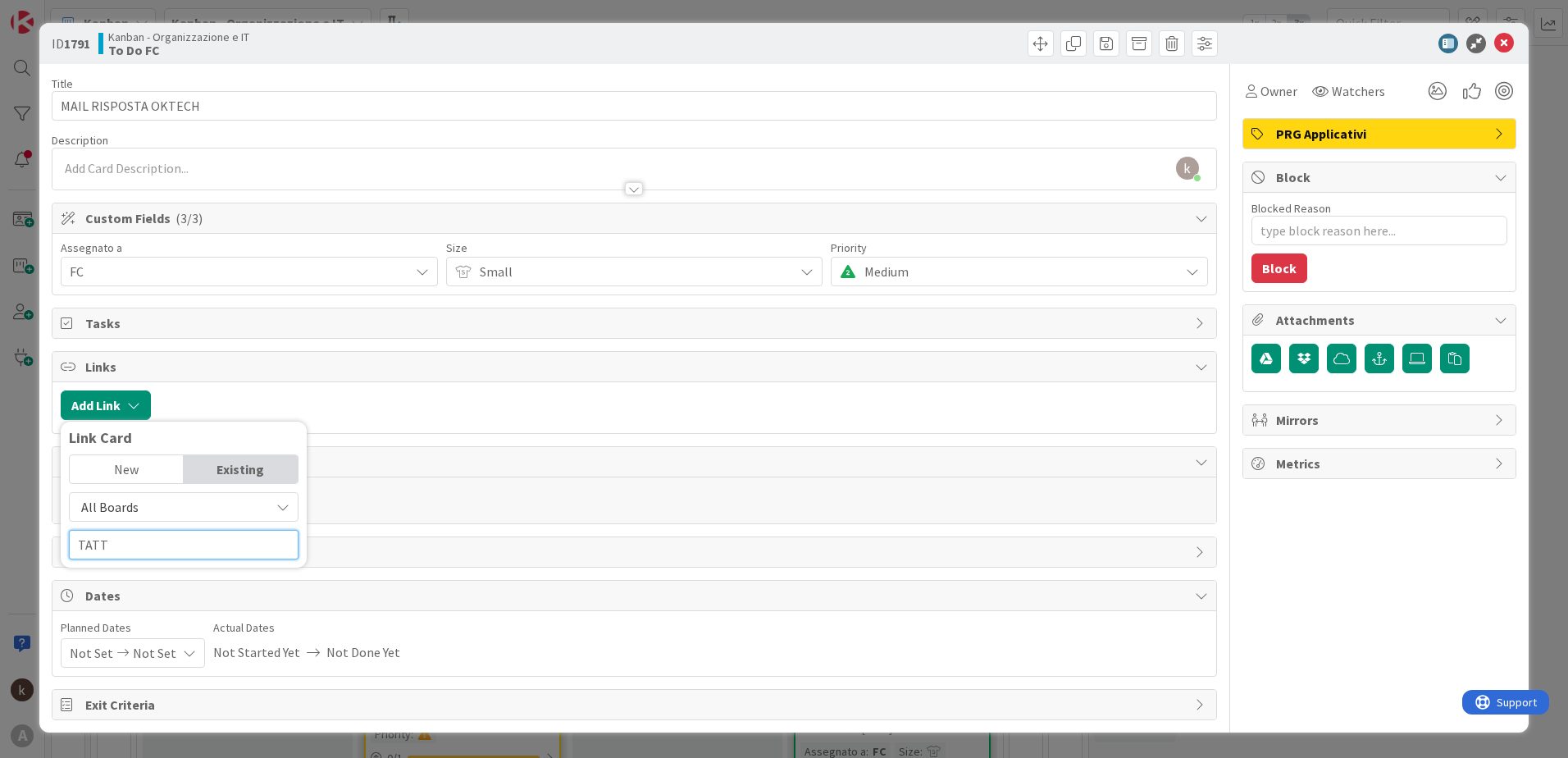
click at [139, 542] on input "TATT" at bounding box center [184, 544] width 230 height 29
type input "T"
click at [164, 510] on span "All Boards" at bounding box center [170, 506] width 184 height 23
click at [154, 573] on span "All Boards" at bounding box center [192, 574] width 228 height 25
click at [144, 540] on input "ATTIVIT" at bounding box center [184, 544] width 230 height 29
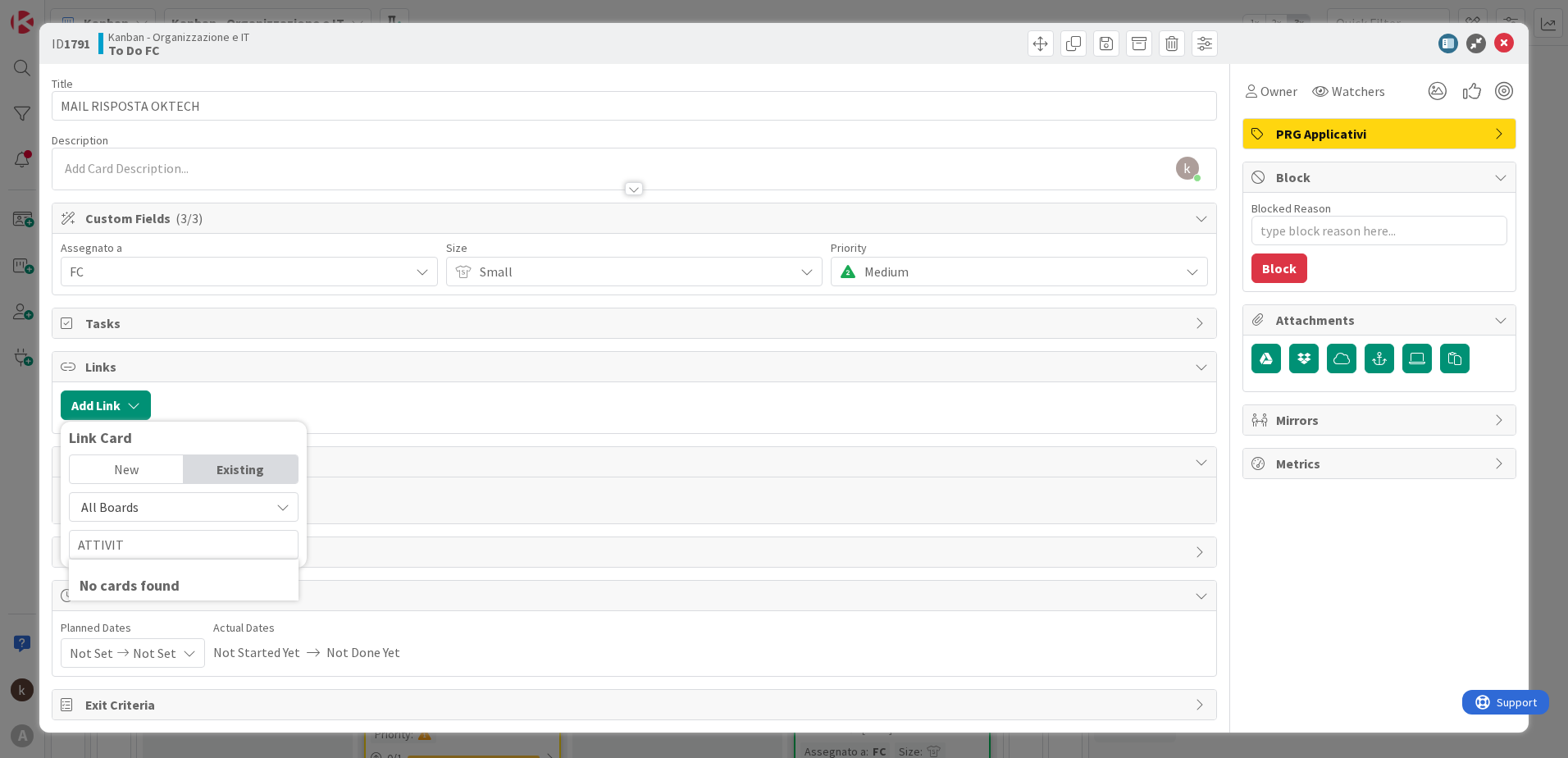
click at [117, 504] on span "All Boards" at bounding box center [109, 507] width 57 height 16
click at [122, 563] on span "All Boards" at bounding box center [192, 574] width 228 height 25
click at [125, 552] on input "ATTIVIT" at bounding box center [184, 544] width 230 height 29
type input "A"
click at [325, 389] on div "Add Link Link Card New Existing All Boards Current Board All Boards No cards fo…" at bounding box center [634, 407] width 1164 height 51
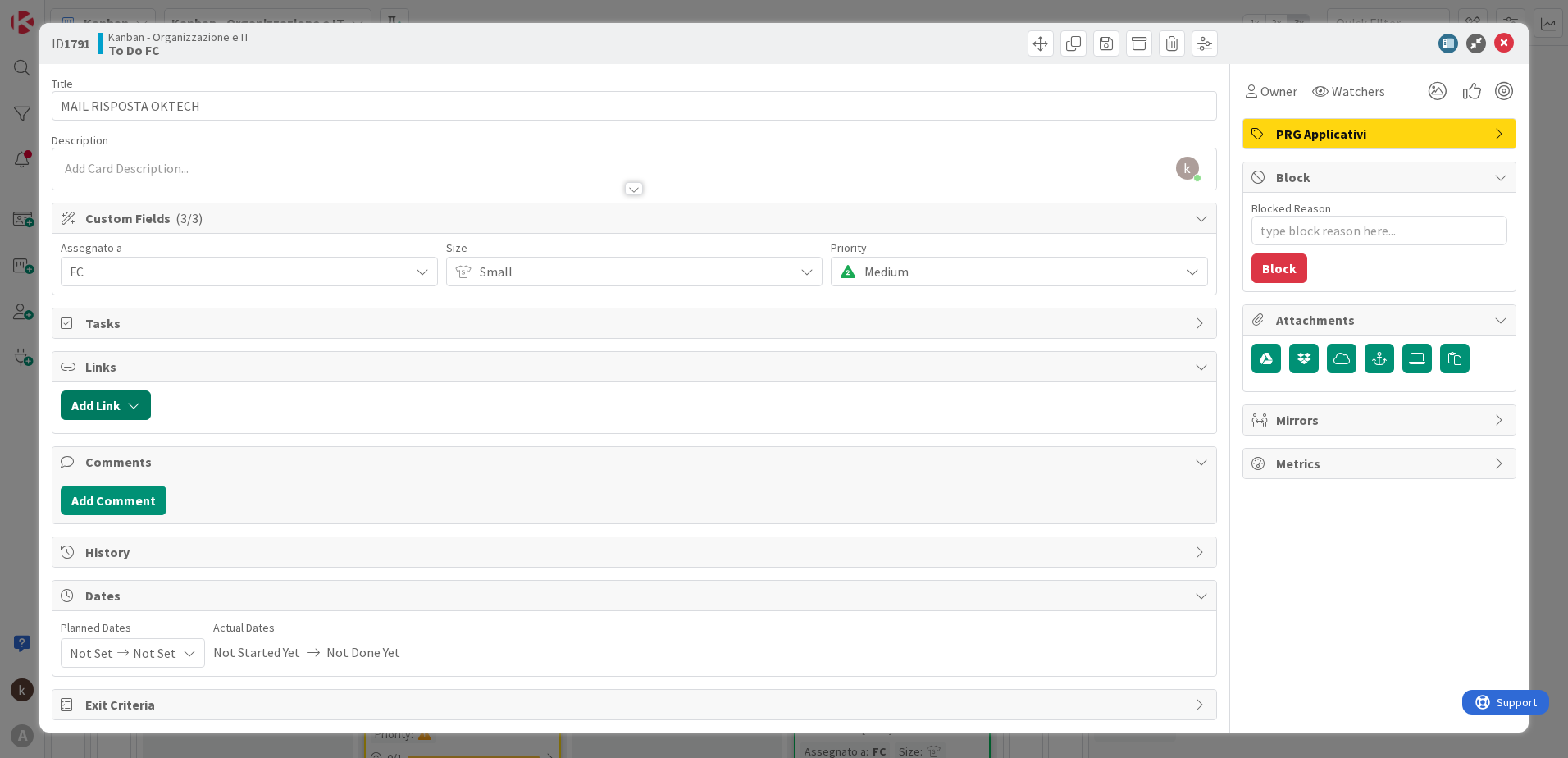
click at [105, 400] on button "Add Link" at bounding box center [105, 404] width 90 height 29
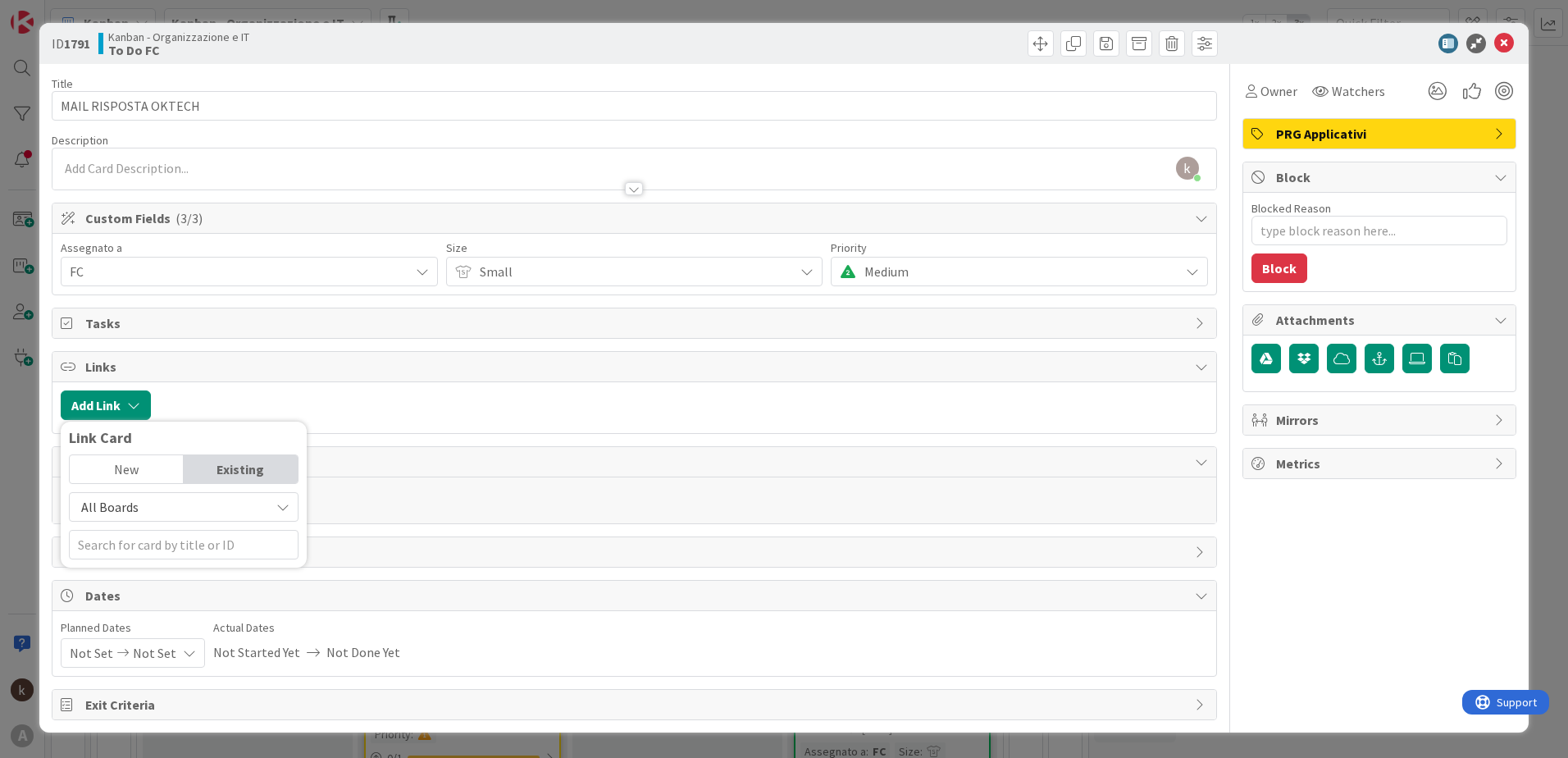
click at [215, 504] on span "All Boards" at bounding box center [170, 506] width 184 height 23
click at [179, 567] on span "All Boards" at bounding box center [192, 574] width 228 height 25
click at [165, 553] on input "text" at bounding box center [184, 544] width 230 height 29
click at [167, 543] on input "text" at bounding box center [184, 544] width 230 height 29
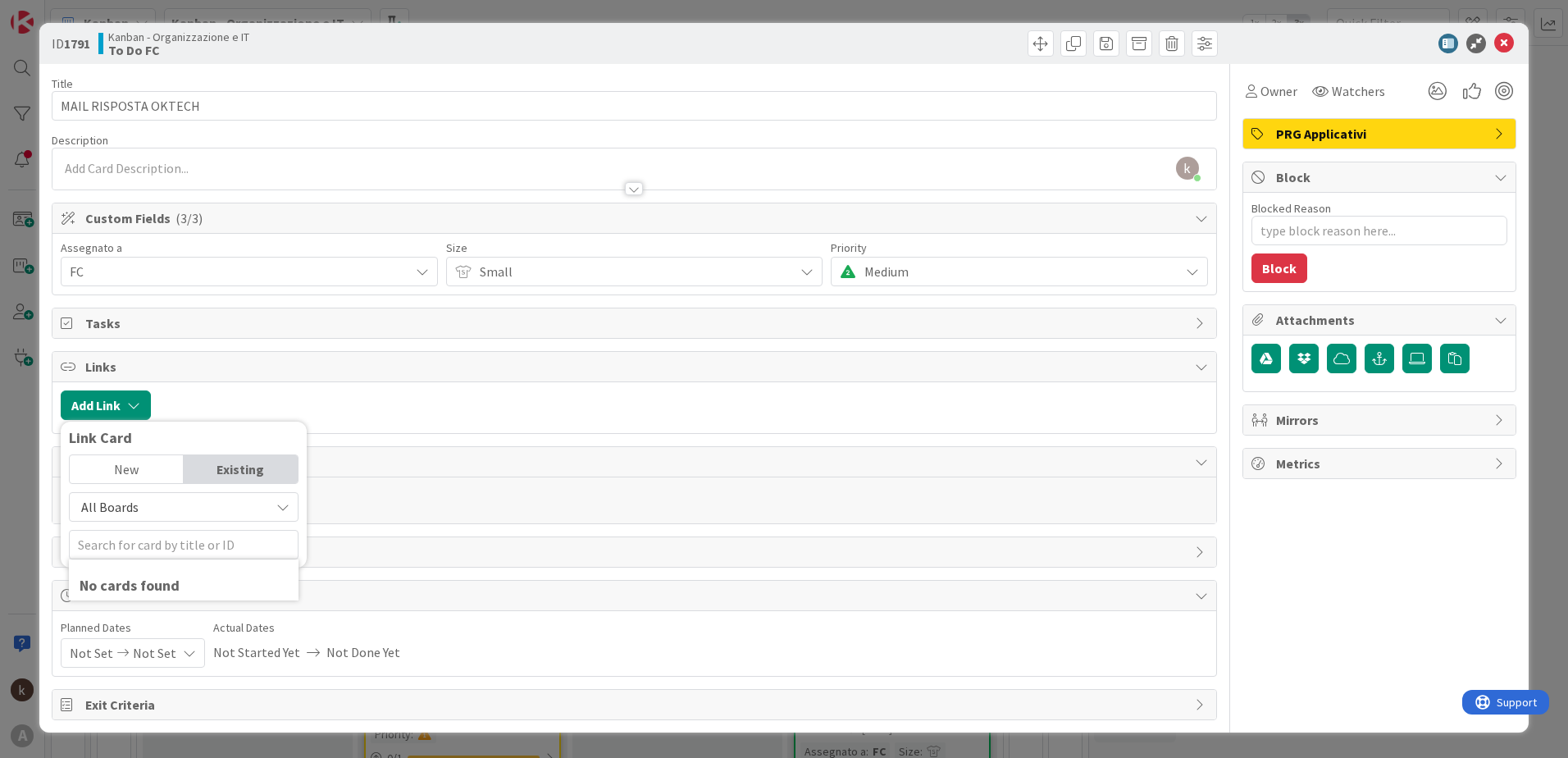
click at [159, 510] on span "All Boards" at bounding box center [170, 506] width 184 height 23
drag, startPoint x: 172, startPoint y: 571, endPoint x: 172, endPoint y: 561, distance: 10.0
click at [172, 571] on span "All Boards" at bounding box center [192, 574] width 228 height 25
click at [163, 542] on input "text" at bounding box center [184, 544] width 230 height 29
type input "TATT"
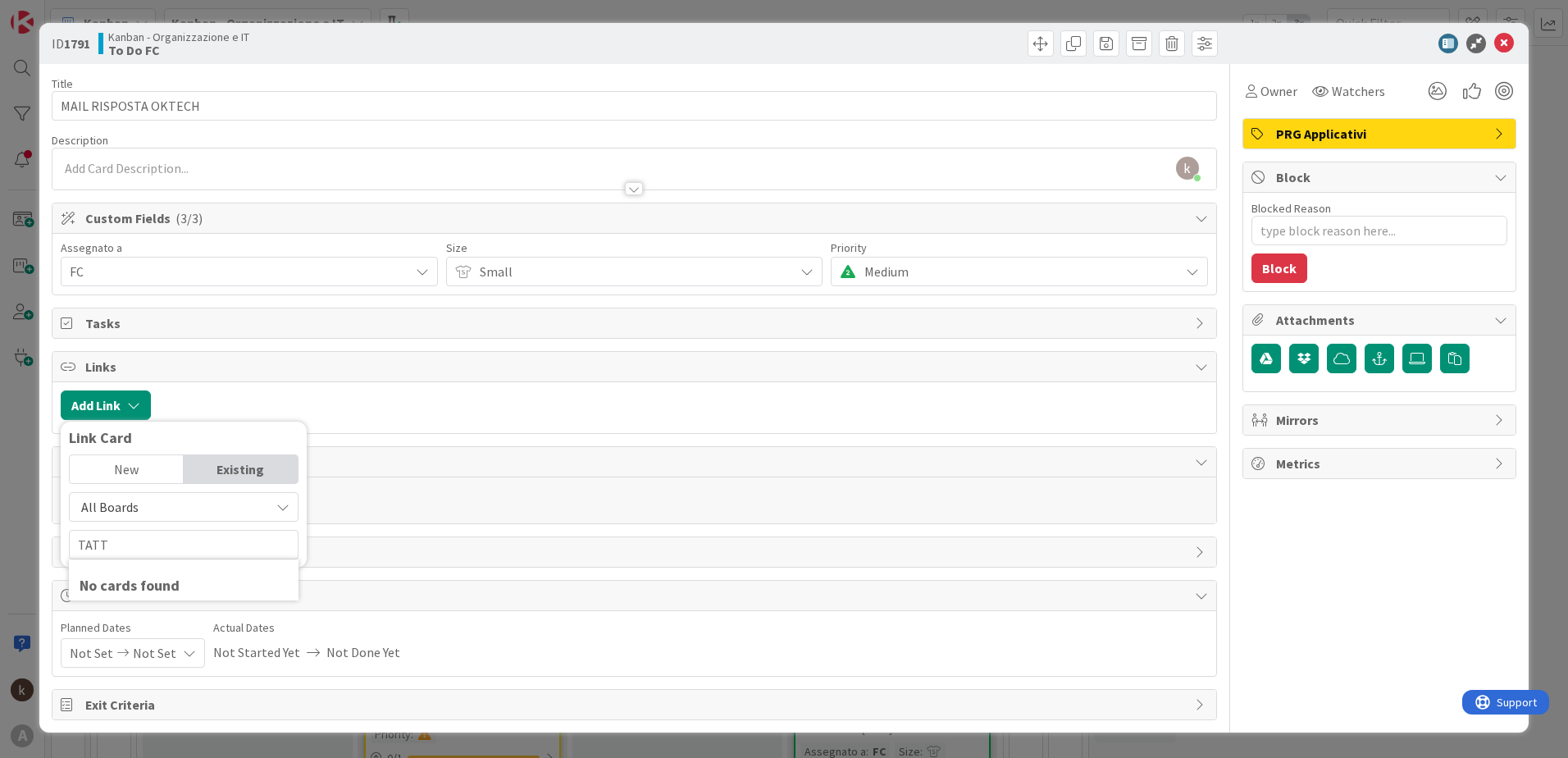
click at [146, 501] on span "All Boards" at bounding box center [170, 506] width 184 height 23
click at [140, 567] on span "All Boards" at bounding box center [192, 574] width 228 height 25
click at [140, 551] on input "TATT" at bounding box center [184, 544] width 230 height 29
click at [143, 583] on div "No cards found" at bounding box center [184, 585] width 208 height 22
click at [108, 534] on input "TATT" at bounding box center [184, 544] width 230 height 29
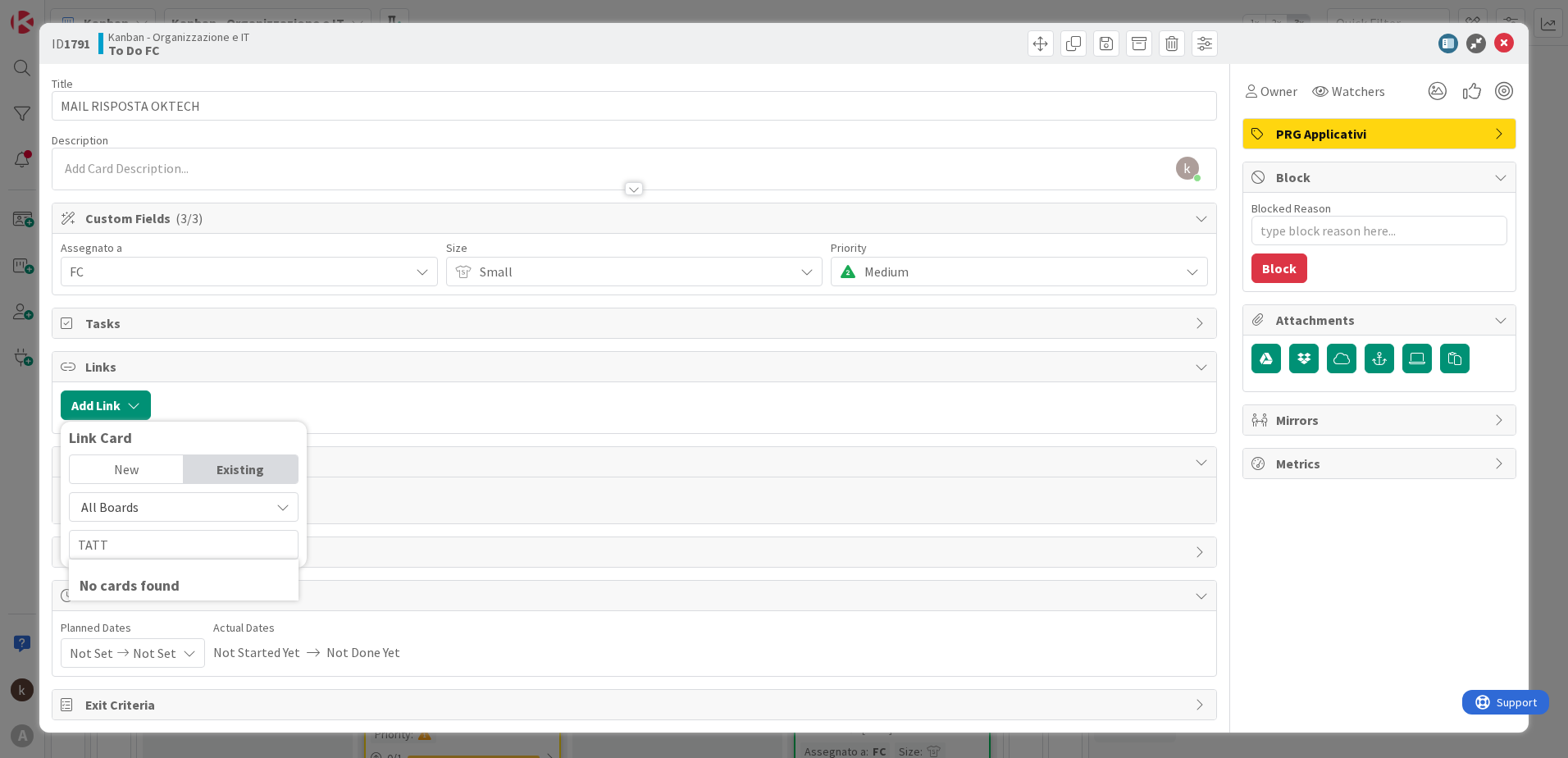
click at [106, 501] on span "All Boards" at bounding box center [109, 507] width 57 height 16
click at [143, 547] on span "Current Board" at bounding box center [192, 544] width 228 height 25
click at [143, 507] on span "Current Board" at bounding box center [121, 507] width 80 height 16
click at [139, 583] on span "All Boards" at bounding box center [192, 574] width 228 height 25
click at [135, 558] on input "TATT" at bounding box center [184, 544] width 230 height 29
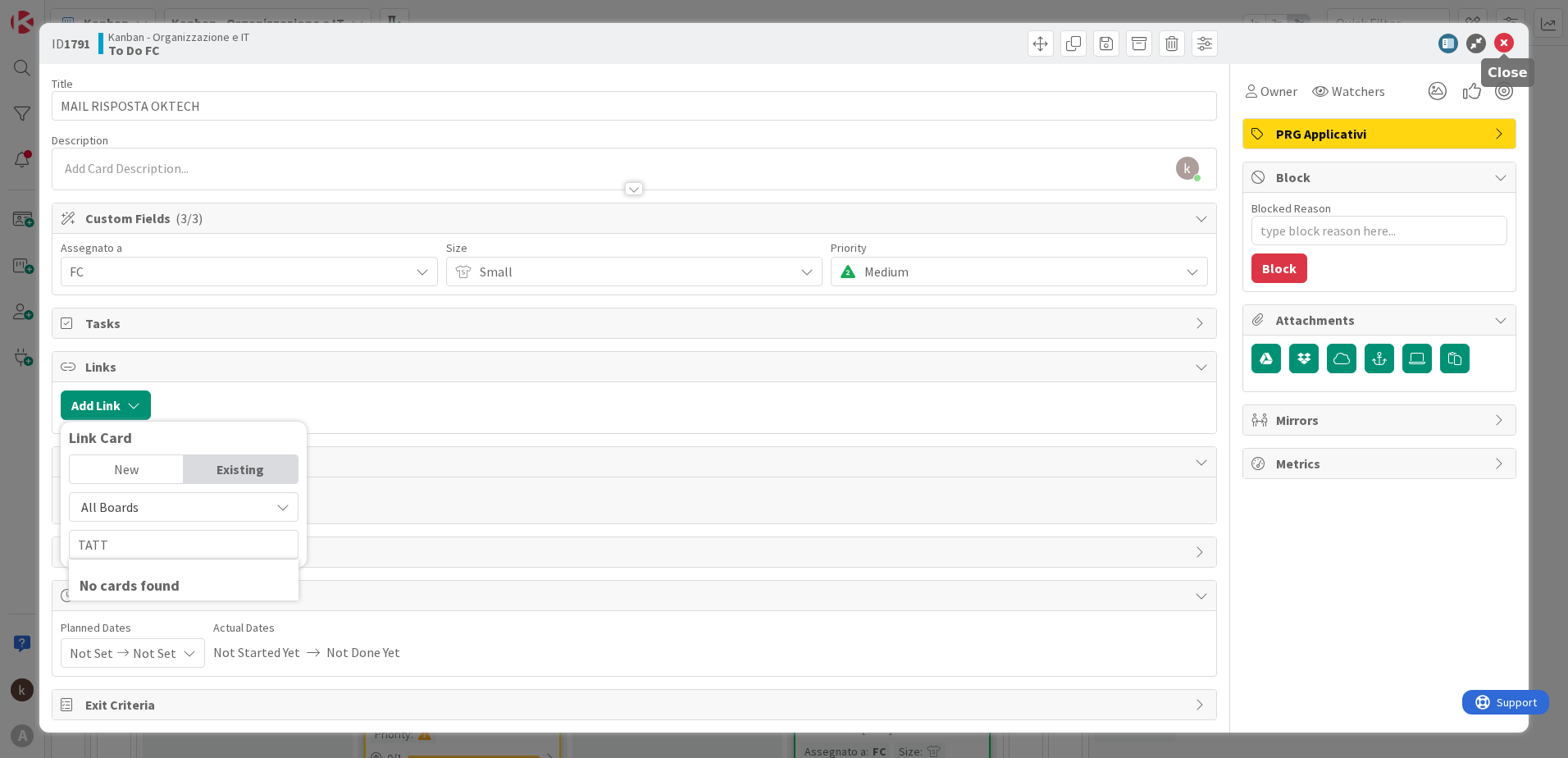
click at [1500, 36] on icon at bounding box center [1504, 44] width 20 height 20
